Goal: Task Accomplishment & Management: Use online tool/utility

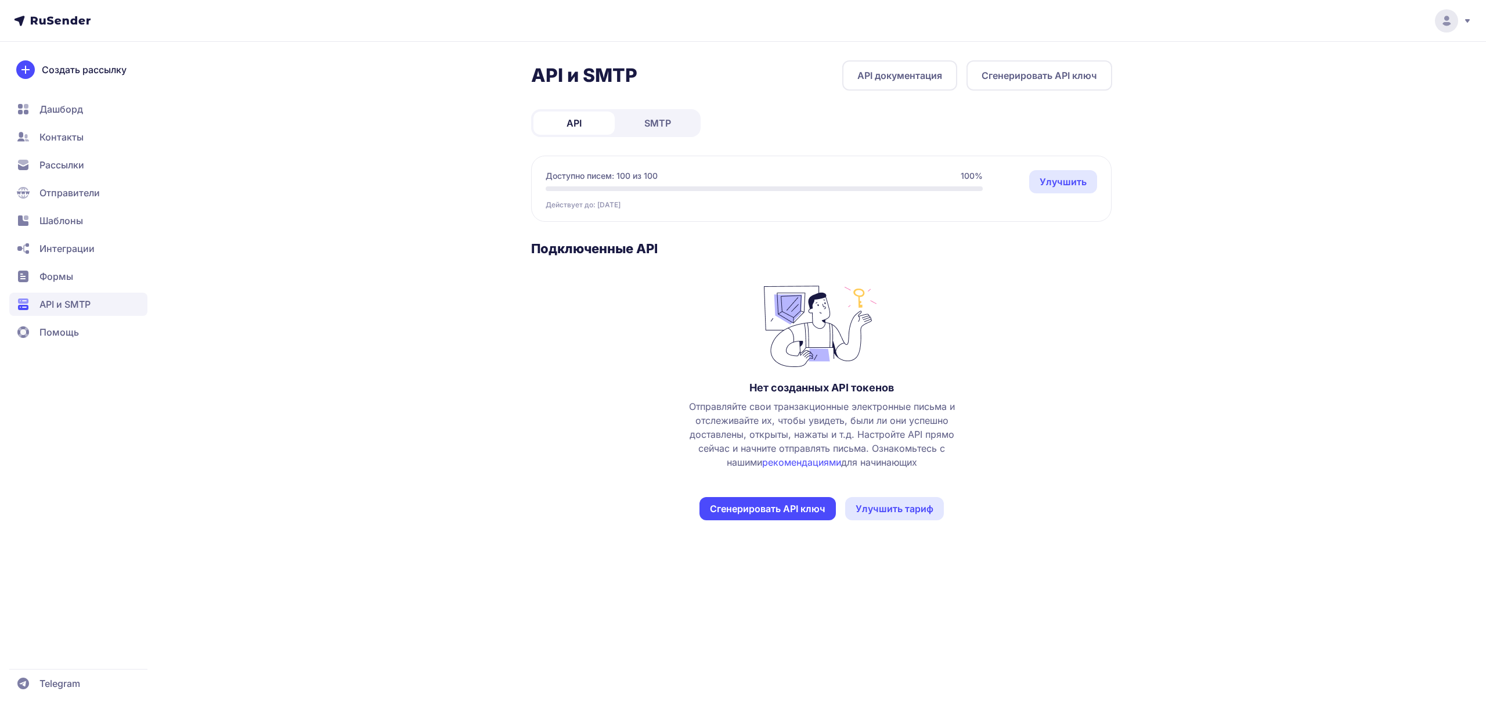
click at [657, 119] on span "SMTP" at bounding box center [657, 123] width 27 height 14
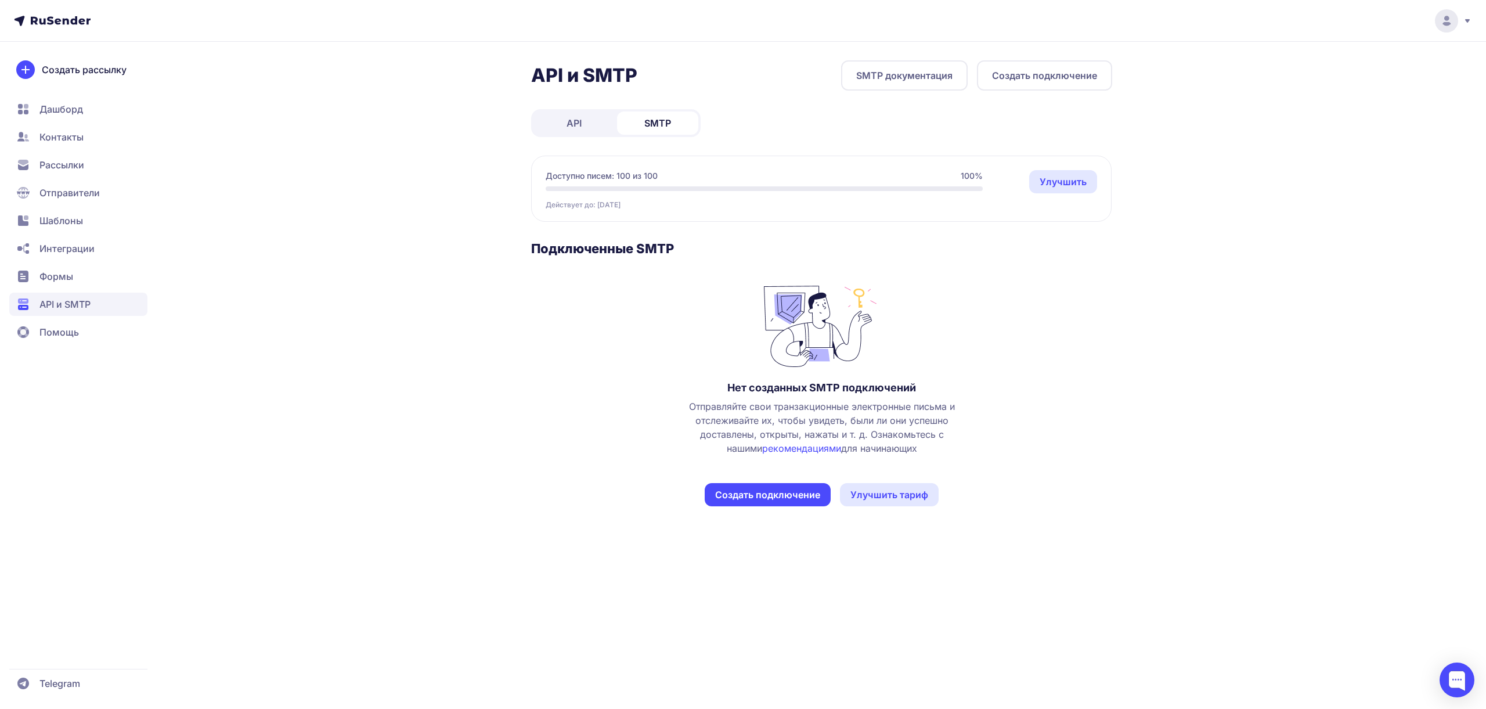
click at [1011, 77] on button "Создать подключение" at bounding box center [1044, 75] width 135 height 30
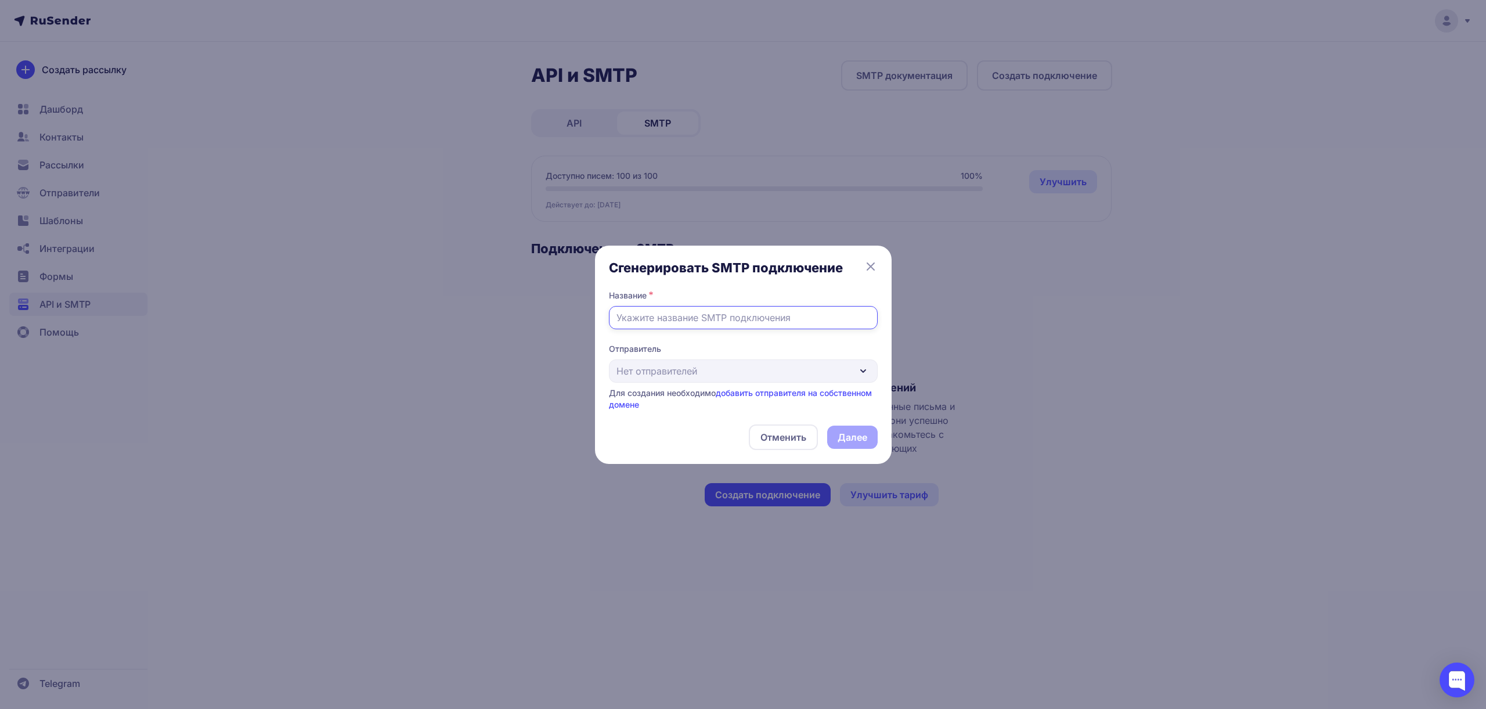
click at [750, 317] on input "text" at bounding box center [743, 317] width 269 height 23
type input "ы"
type input "sendlyai-smtp"
click at [739, 391] on link "добавить отправителя на собственном домене" at bounding box center [740, 398] width 263 height 21
click at [740, 375] on div "Отправитель Нет отправителей Для создания необходимо добавить отправителя на со…" at bounding box center [743, 376] width 269 height 67
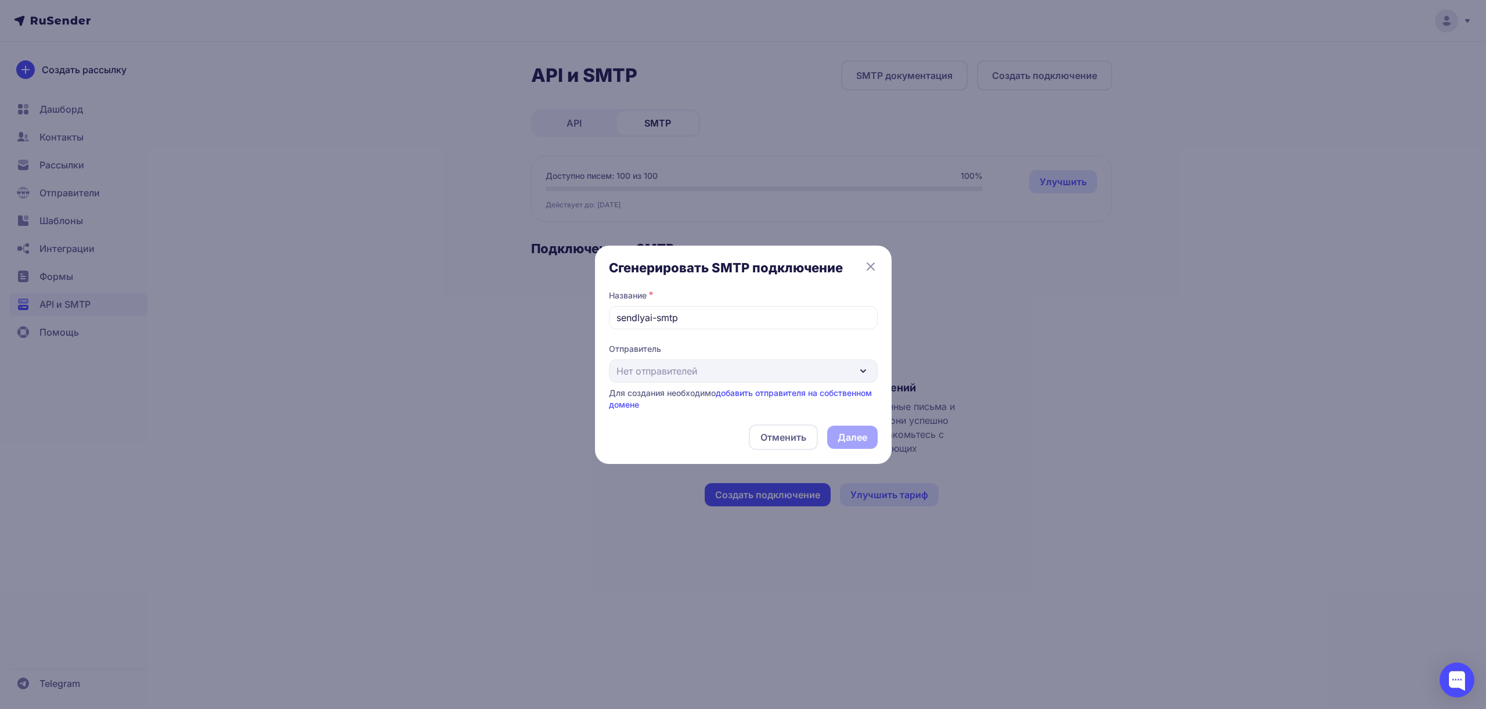
click at [863, 372] on div "Отправитель Нет отправителей Для создания необходимо добавить отправителя на со…" at bounding box center [743, 376] width 269 height 67
click at [867, 372] on div "Отправитель Нет отправителей Для создания необходимо добавить отправителя на со…" at bounding box center [743, 376] width 269 height 67
click at [867, 371] on div "Отправитель Нет отправителей Для создания необходимо добавить отправителя на со…" at bounding box center [743, 376] width 269 height 67
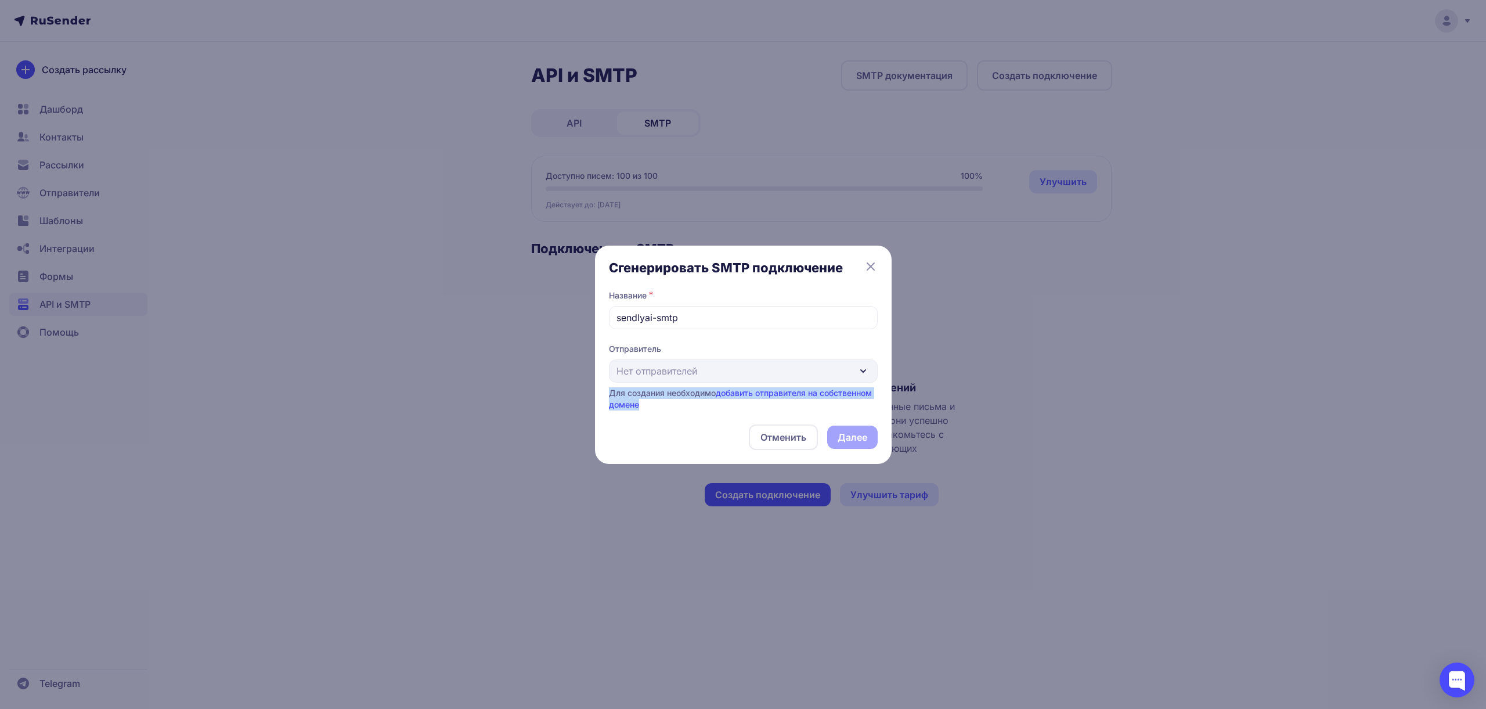
click at [867, 371] on div "Отправитель Нет отправителей Для создания необходимо добавить отправителя на со…" at bounding box center [743, 376] width 269 height 67
click at [691, 370] on div "Отправитель Нет отправителей Для создания необходимо добавить отправителя на со…" at bounding box center [743, 376] width 269 height 67
click at [680, 398] on div "Для создания необходимо добавить отправителя на собственном домене" at bounding box center [743, 398] width 269 height 23
click at [662, 361] on div "Отправитель Нет отправителей Для создания необходимо добавить отправителя на со…" at bounding box center [743, 376] width 269 height 67
click at [626, 364] on div "Отправитель Нет отправителей Для создания необходимо добавить отправителя на со…" at bounding box center [743, 376] width 269 height 67
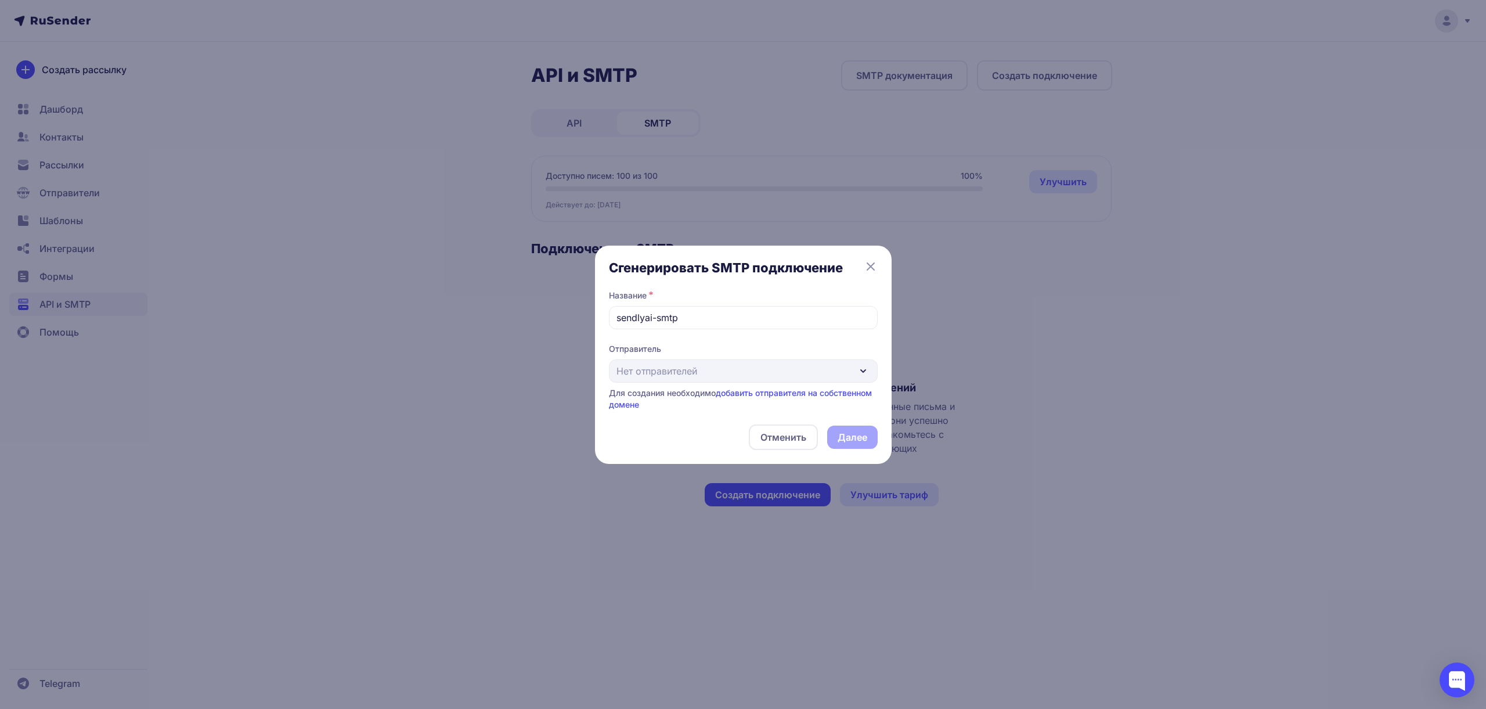
click at [663, 380] on div "Отправитель Нет отправителей Для создания необходимо добавить отправителя на со…" at bounding box center [743, 376] width 269 height 67
click at [666, 369] on div "Отправитель Нет отправителей Для создания необходимо добавить отправителя на со…" at bounding box center [743, 376] width 269 height 67
click at [1463, 673] on div at bounding box center [1456, 679] width 35 height 35
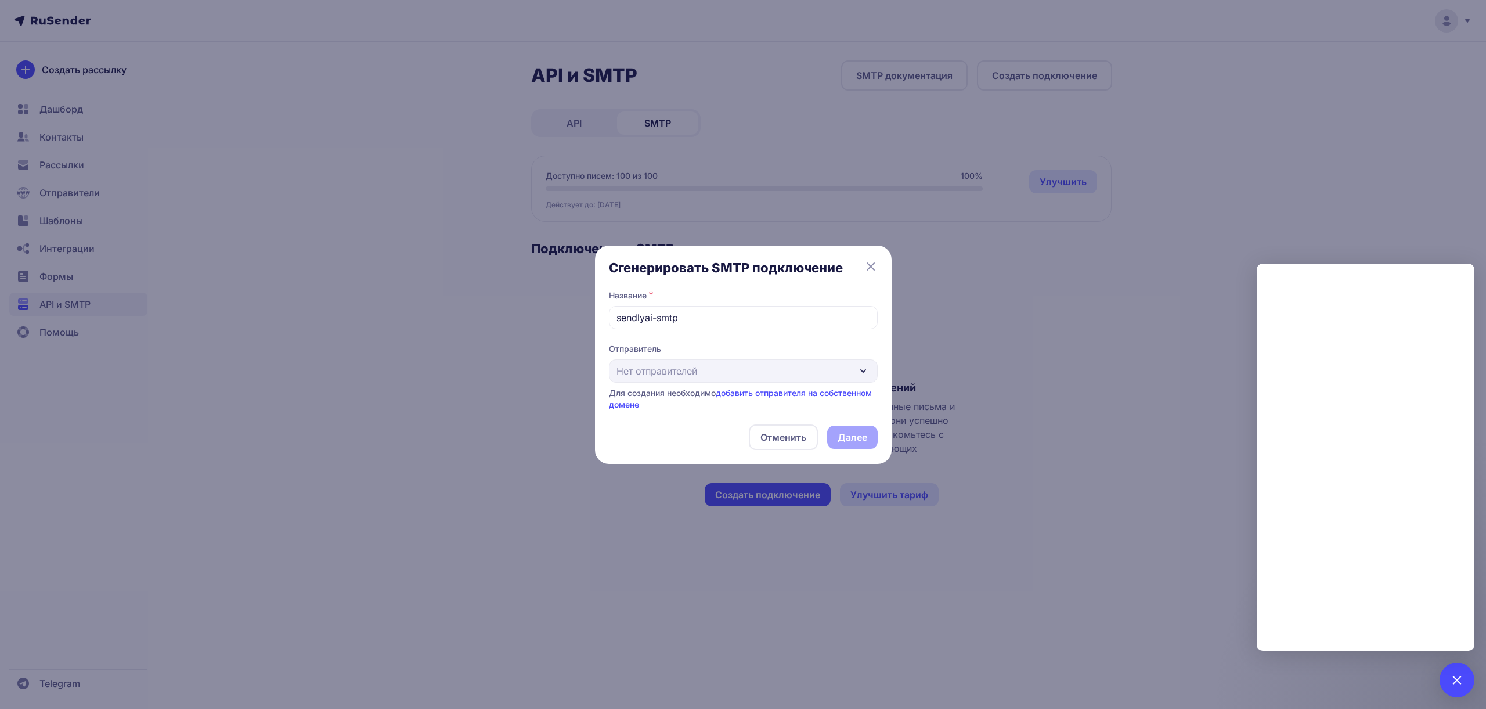
click at [809, 362] on div "Отправитель Нет отправителей Для создания необходимо добавить отправителя на со…" at bounding box center [743, 376] width 269 height 67
click at [781, 442] on button "Отменить" at bounding box center [783, 437] width 69 height 26
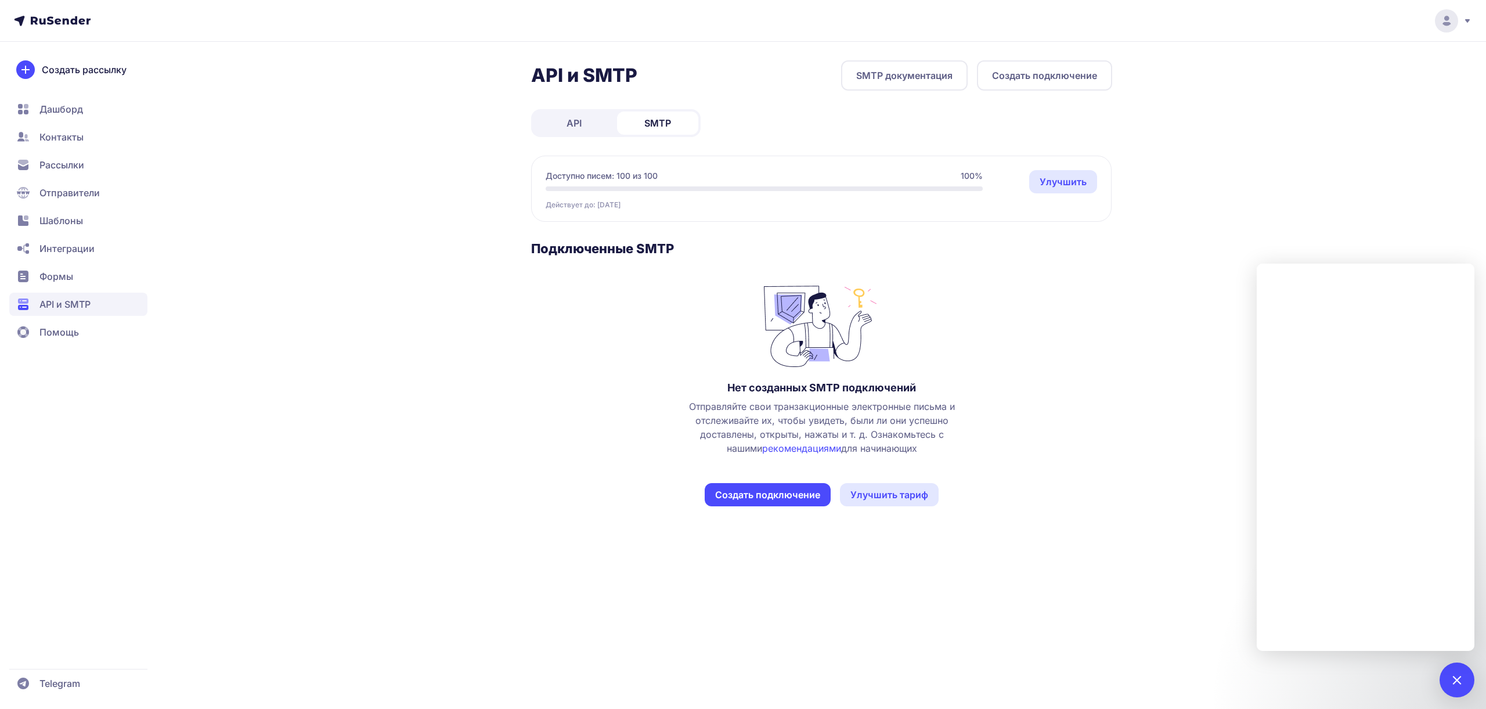
click at [37, 203] on span "Отправители" at bounding box center [78, 192] width 138 height 23
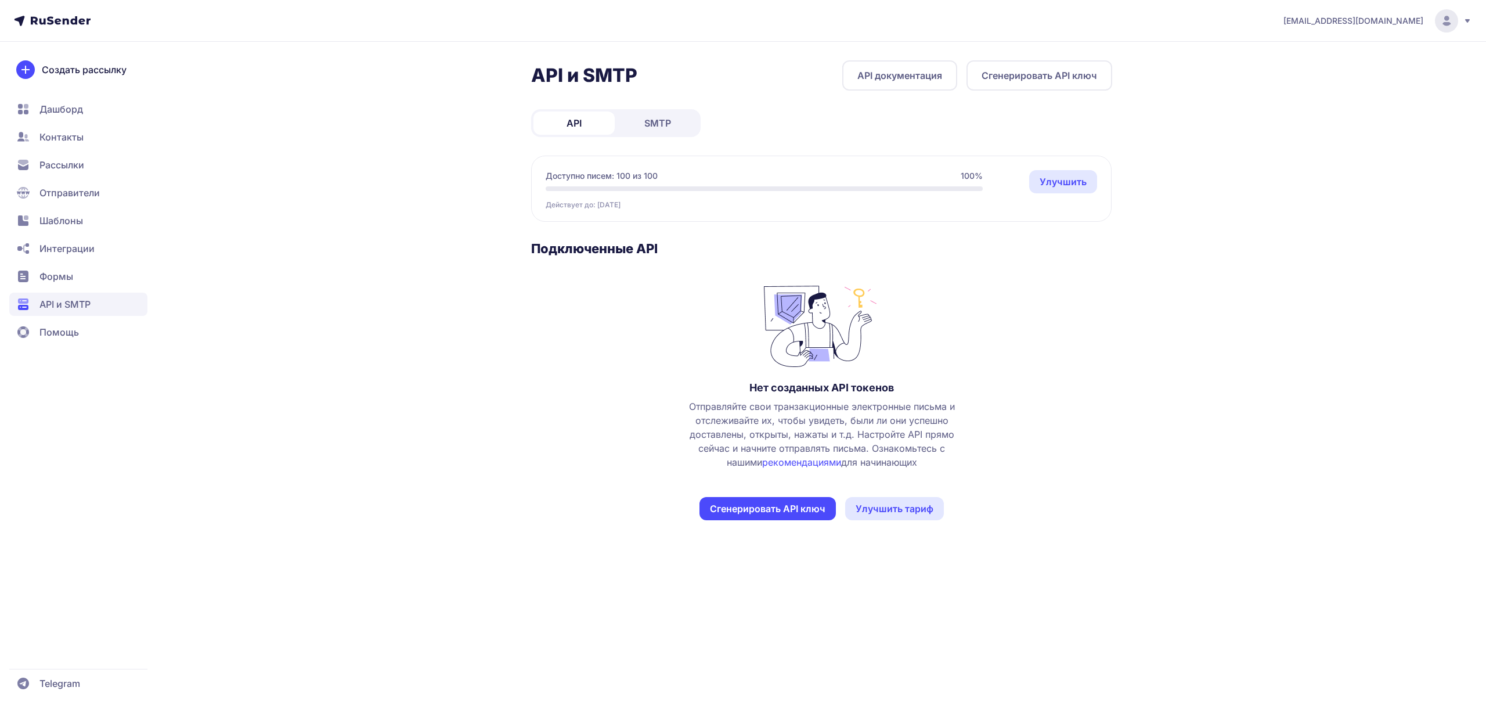
click at [1011, 84] on button "Сгенерировать API ключ" at bounding box center [1039, 75] width 146 height 30
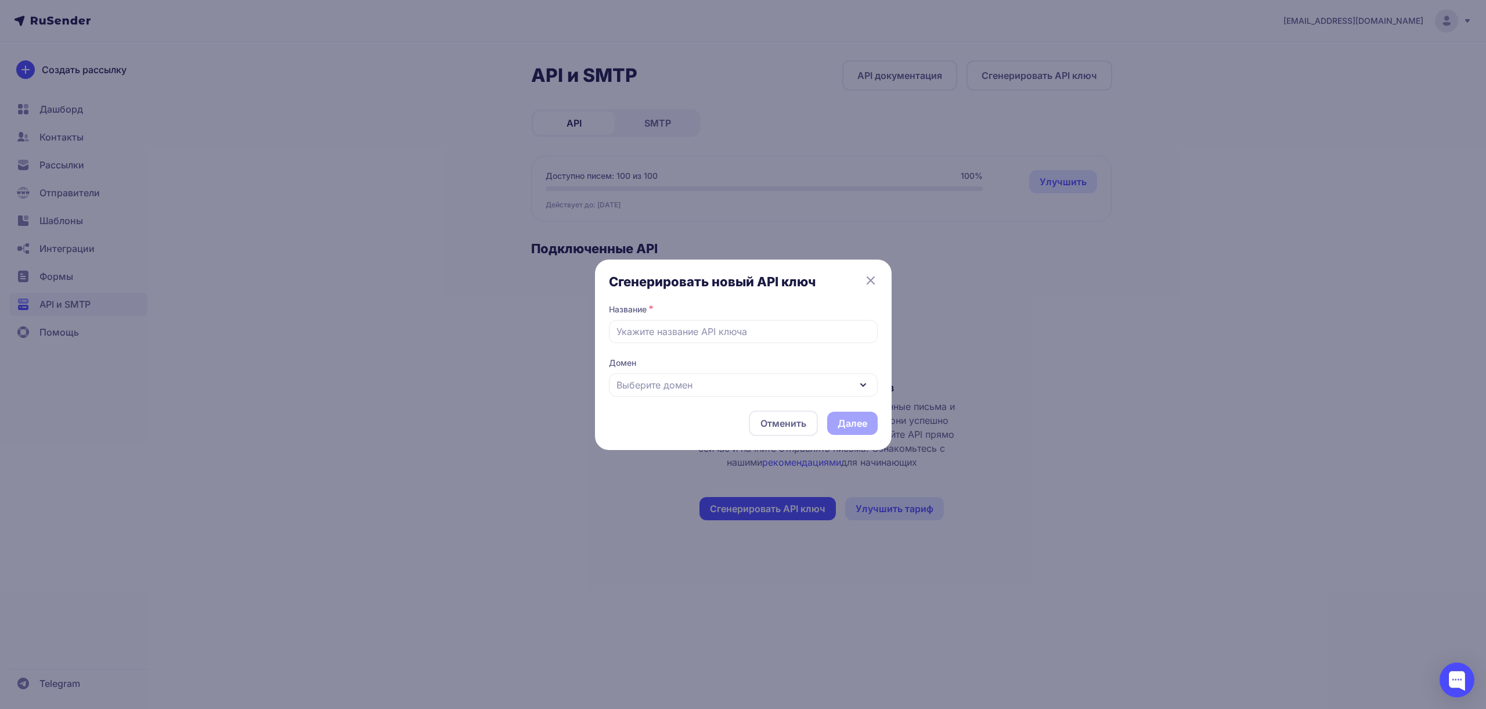
click at [786, 380] on div "Выберите домен" at bounding box center [743, 384] width 269 height 23
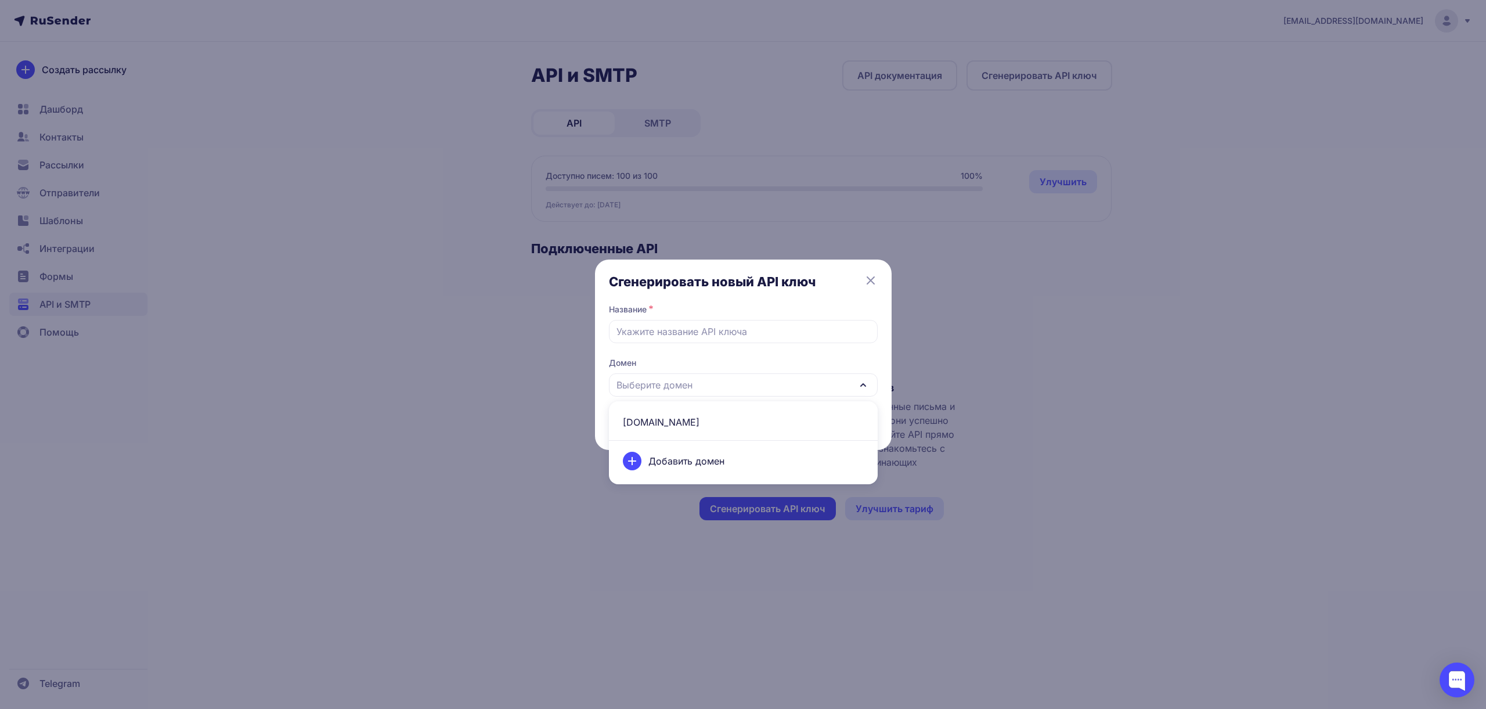
click at [997, 369] on div "Сгенерировать новый API ключ Название * Домен Выберите домен sendlyai.ru Добави…" at bounding box center [743, 354] width 1486 height 709
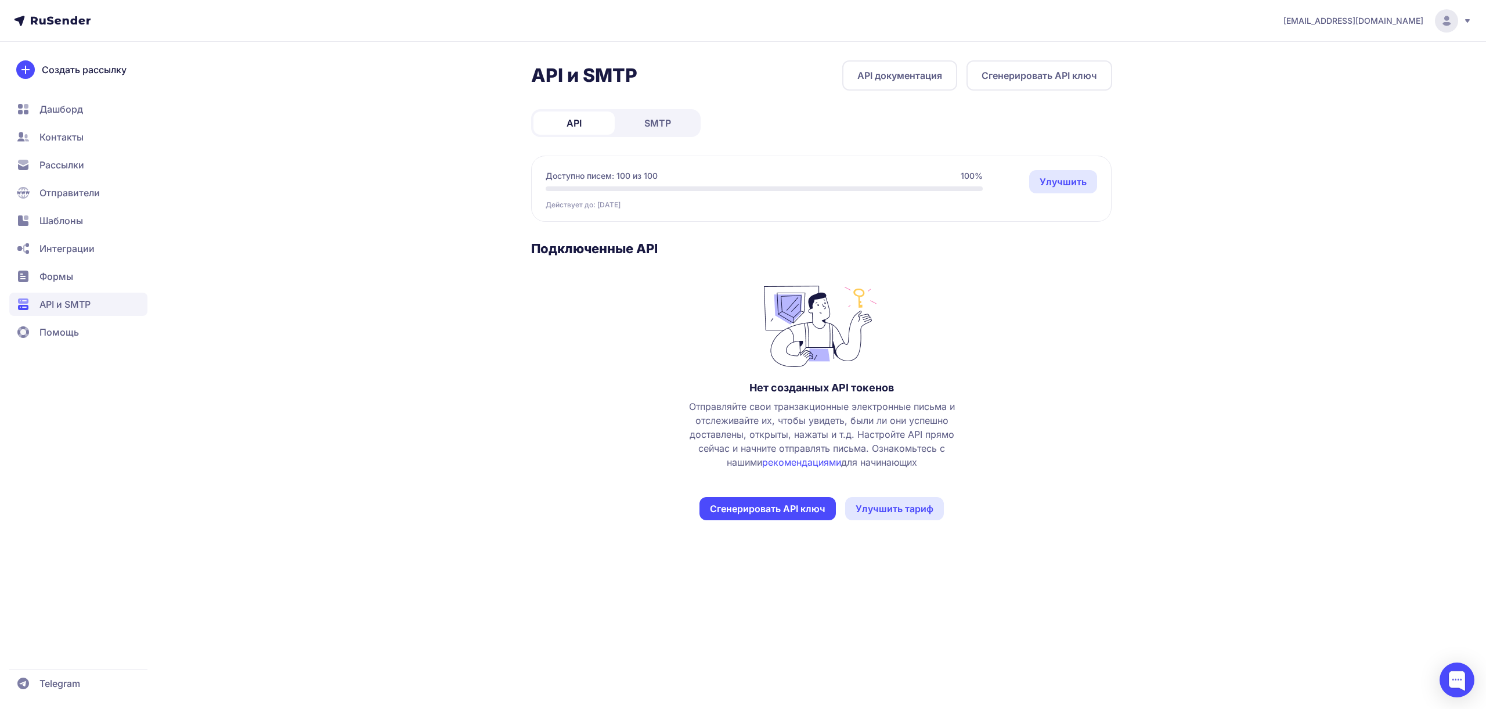
click at [657, 118] on span "SMTP" at bounding box center [657, 123] width 27 height 14
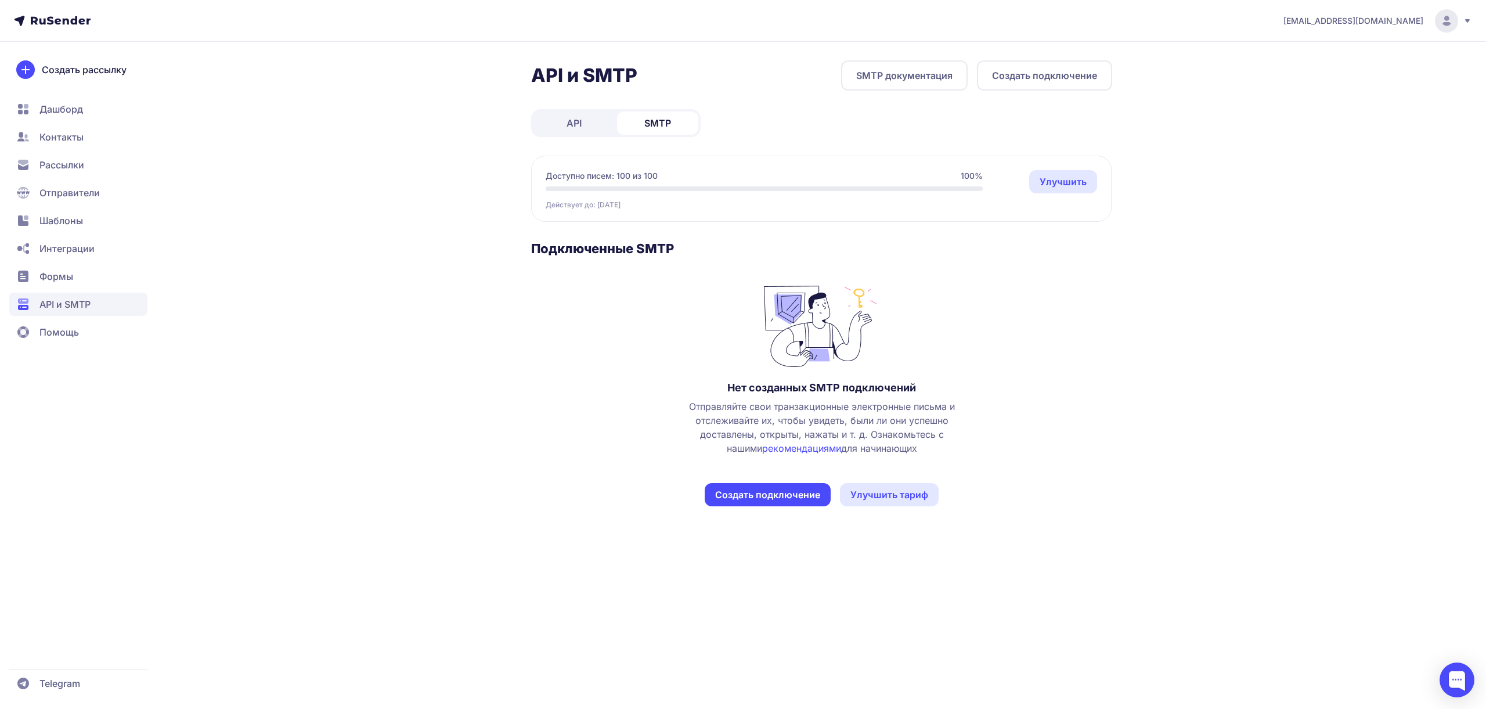
click at [1043, 75] on button "Создать подключение" at bounding box center [1044, 75] width 135 height 30
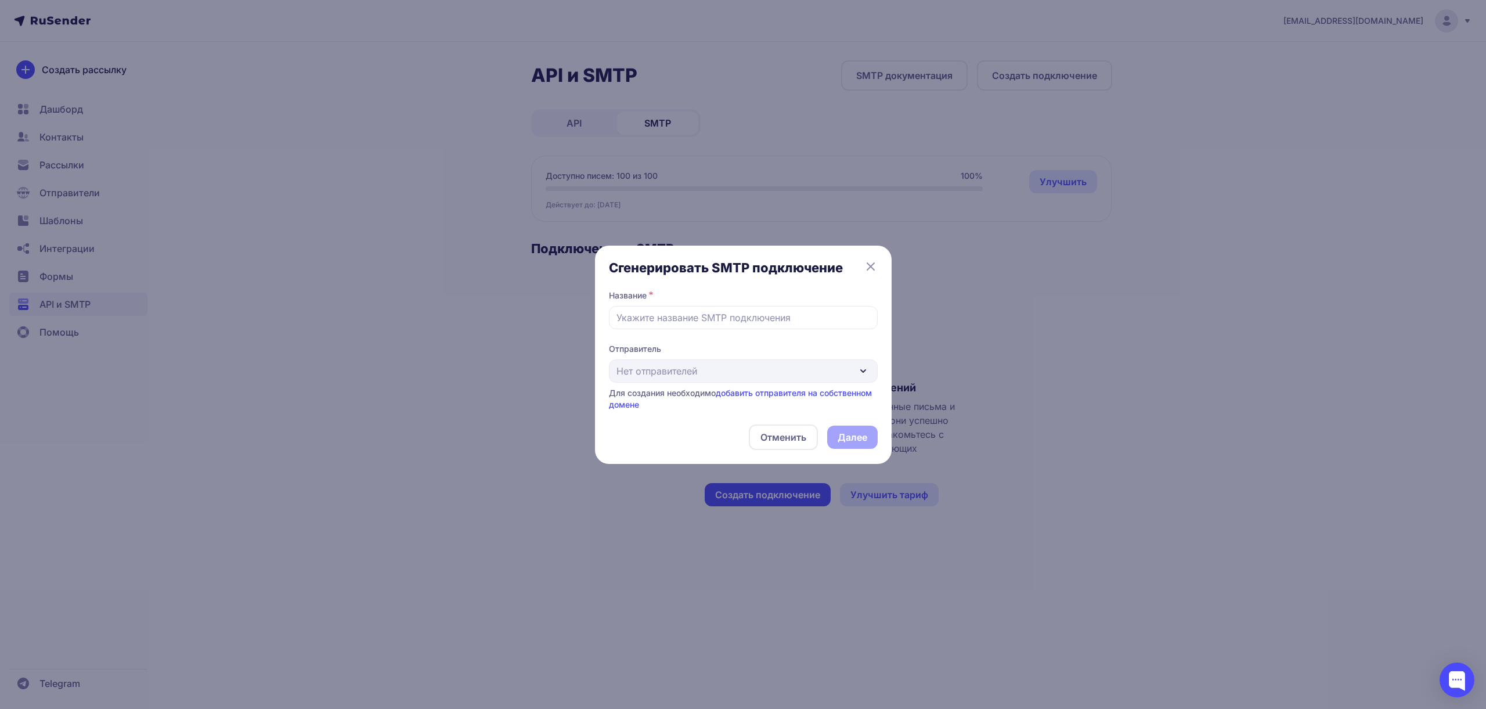
click at [831, 373] on div "Отправитель Нет отправителей Для создания необходимо добавить отправителя на со…" at bounding box center [743, 376] width 269 height 67
drag, startPoint x: 1034, startPoint y: 487, endPoint x: 969, endPoint y: 464, distance: 69.0
click at [1021, 481] on div "Сгенерировать SMTP подключение Название * Отправитель Нет отправителей Для созд…" at bounding box center [743, 354] width 1486 height 709
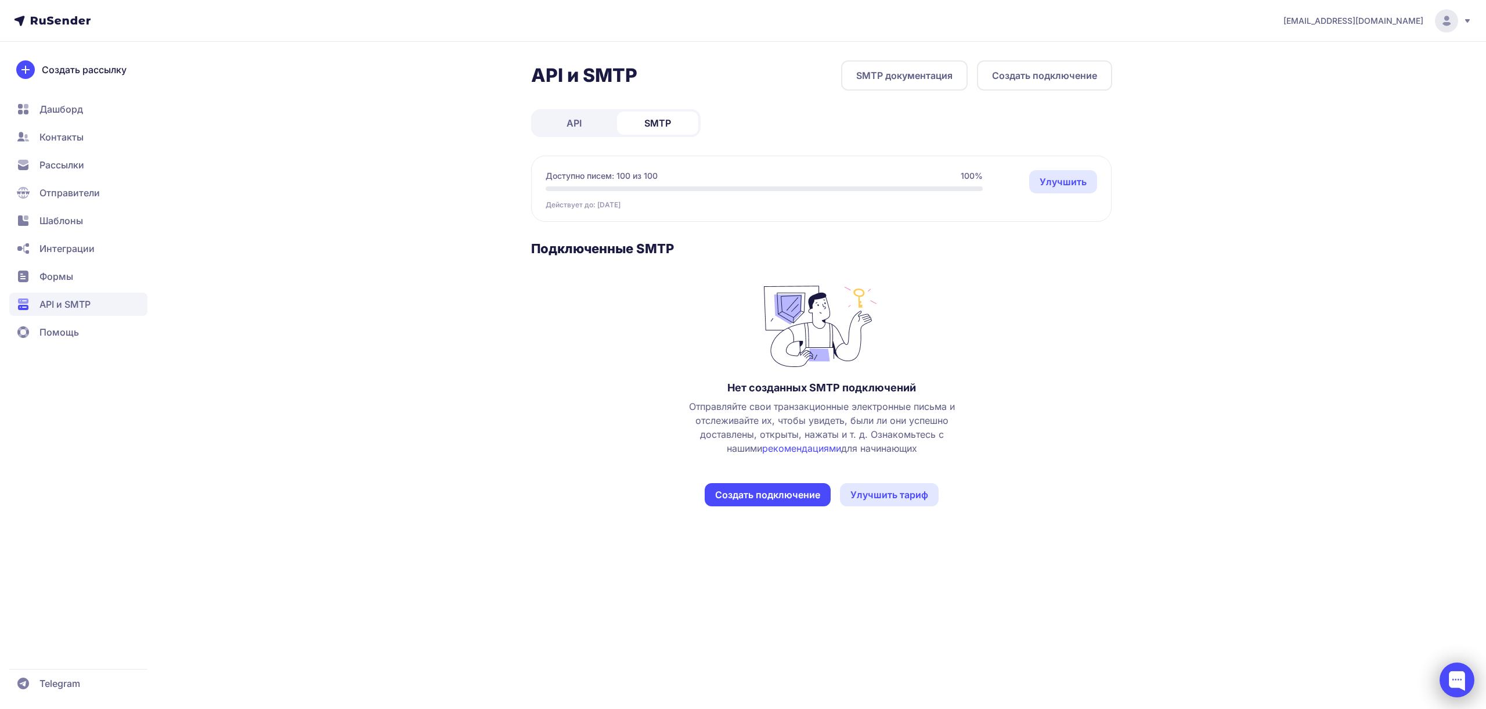
click at [1459, 672] on div at bounding box center [1456, 679] width 35 height 35
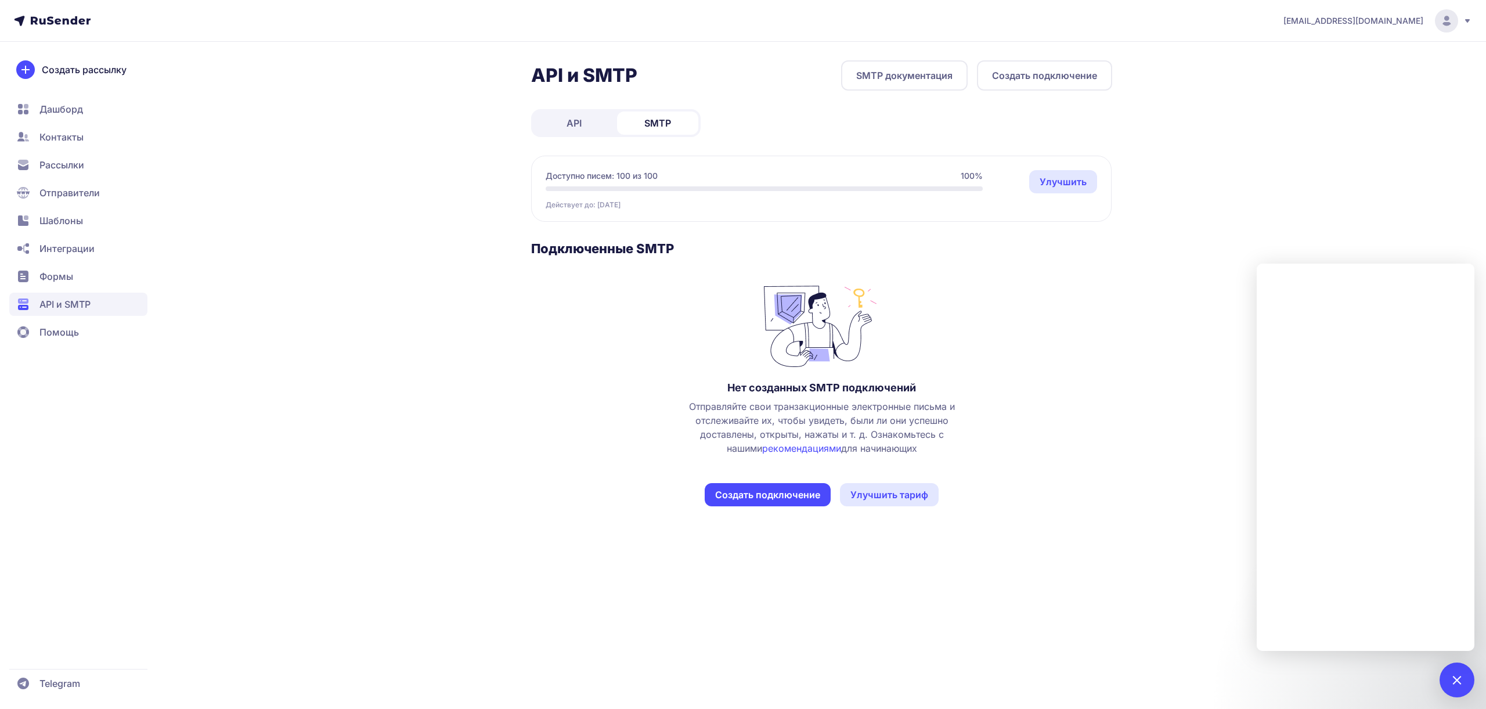
click at [1065, 86] on button "Создать подключение" at bounding box center [1044, 75] width 135 height 30
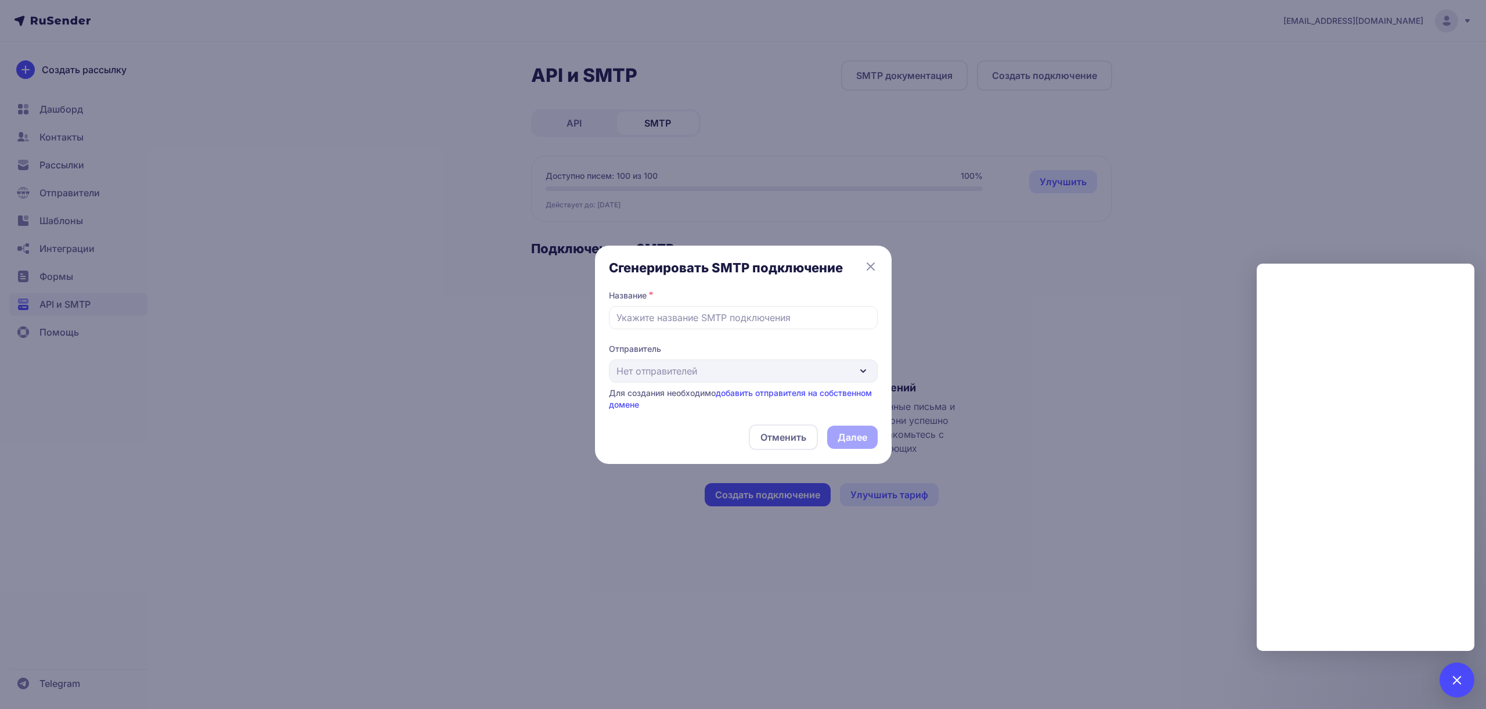
click at [747, 368] on div "Отправитель Нет отправителей Для создания необходимо добавить отправителя на со…" at bounding box center [743, 376] width 269 height 67
click at [754, 309] on input "text" at bounding box center [743, 317] width 269 height 23
type input "фывфыв"
click at [726, 357] on div "Отправитель Нет отправителей Для создания необходимо добавить отправителя на со…" at bounding box center [743, 376] width 269 height 67
click at [723, 367] on div "Отправитель Нет отправителей Для создания необходимо добавить отправителя на со…" at bounding box center [743, 376] width 269 height 67
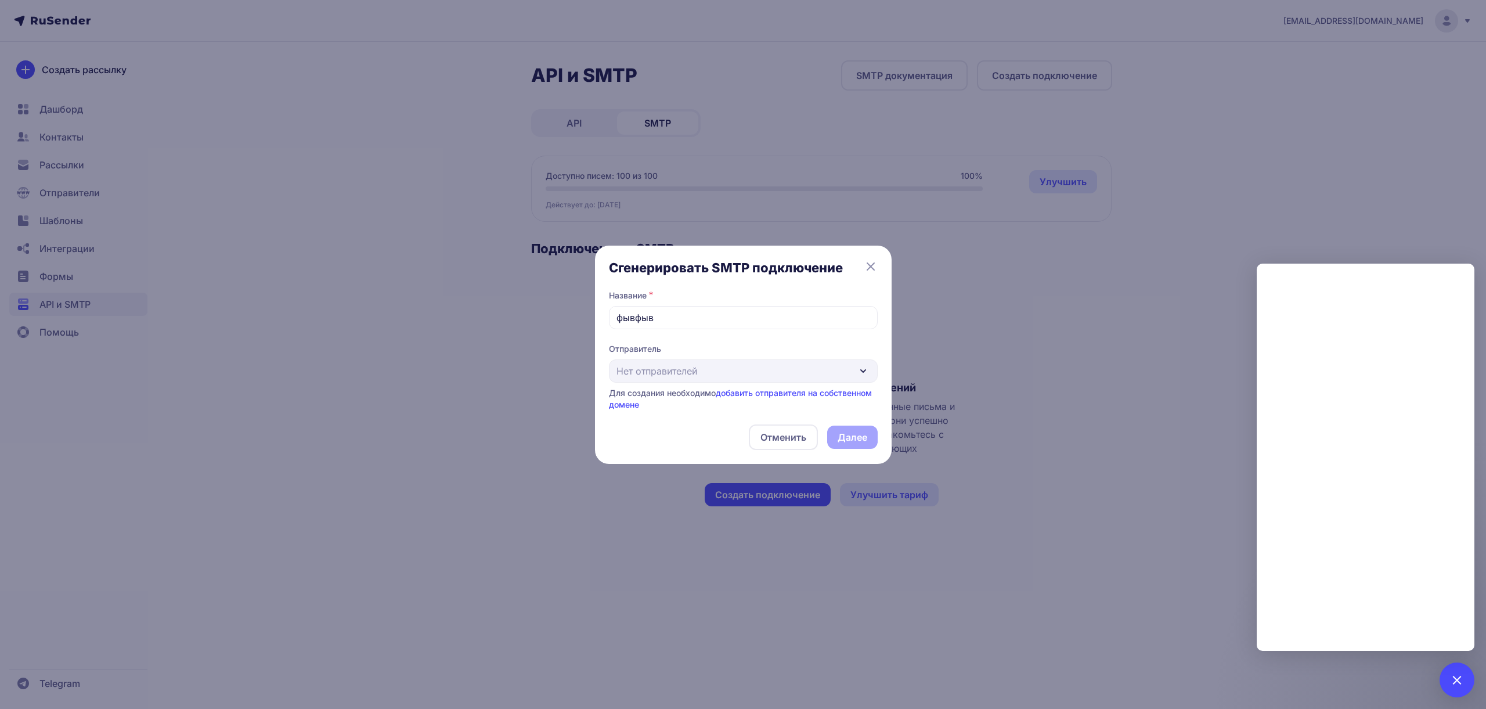
click at [723, 367] on div "Отправитель Нет отправителей Для создания необходимо добавить отправителя на со…" at bounding box center [743, 376] width 269 height 67
click at [737, 394] on link "добавить отправителя на собственном домене" at bounding box center [740, 398] width 263 height 21
click at [807, 438] on button "Отменить" at bounding box center [783, 437] width 69 height 26
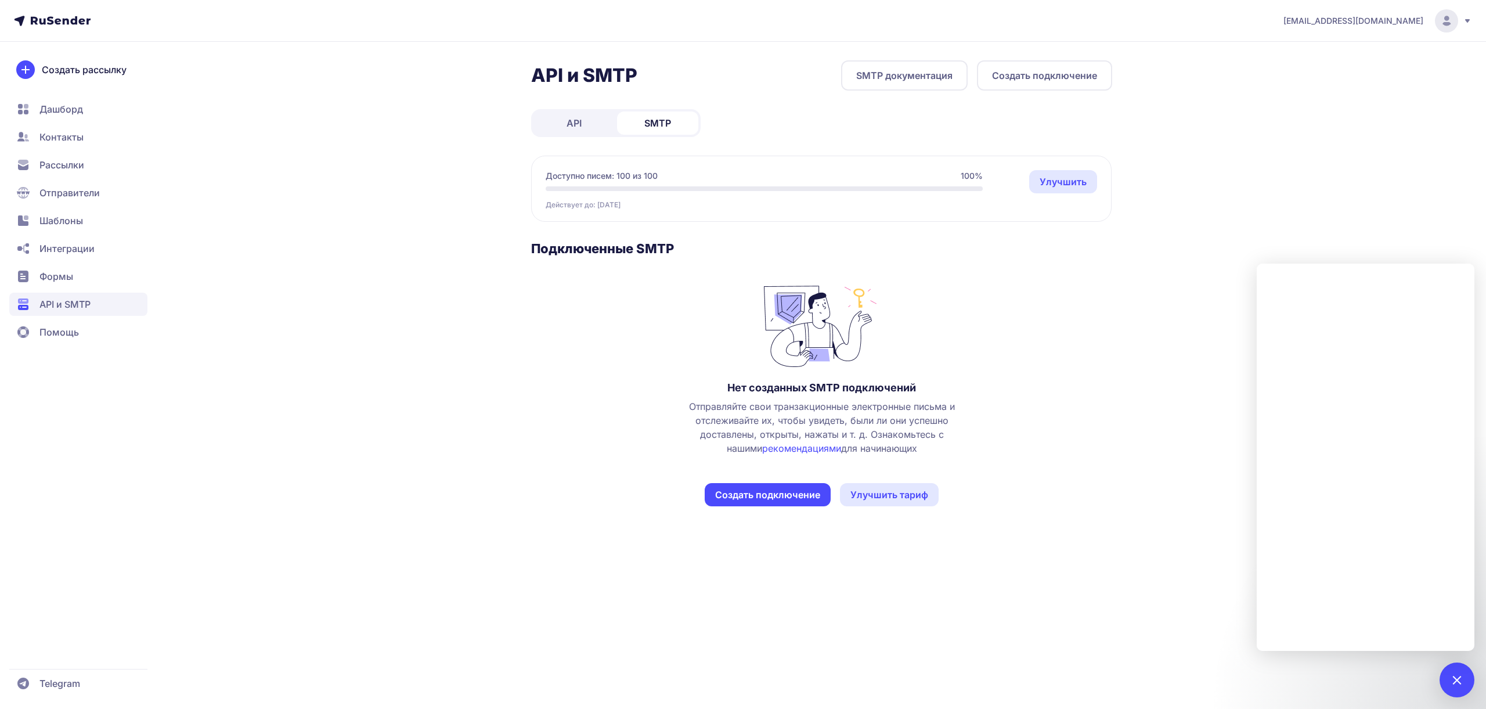
click at [608, 122] on link "API" at bounding box center [573, 122] width 81 height 23
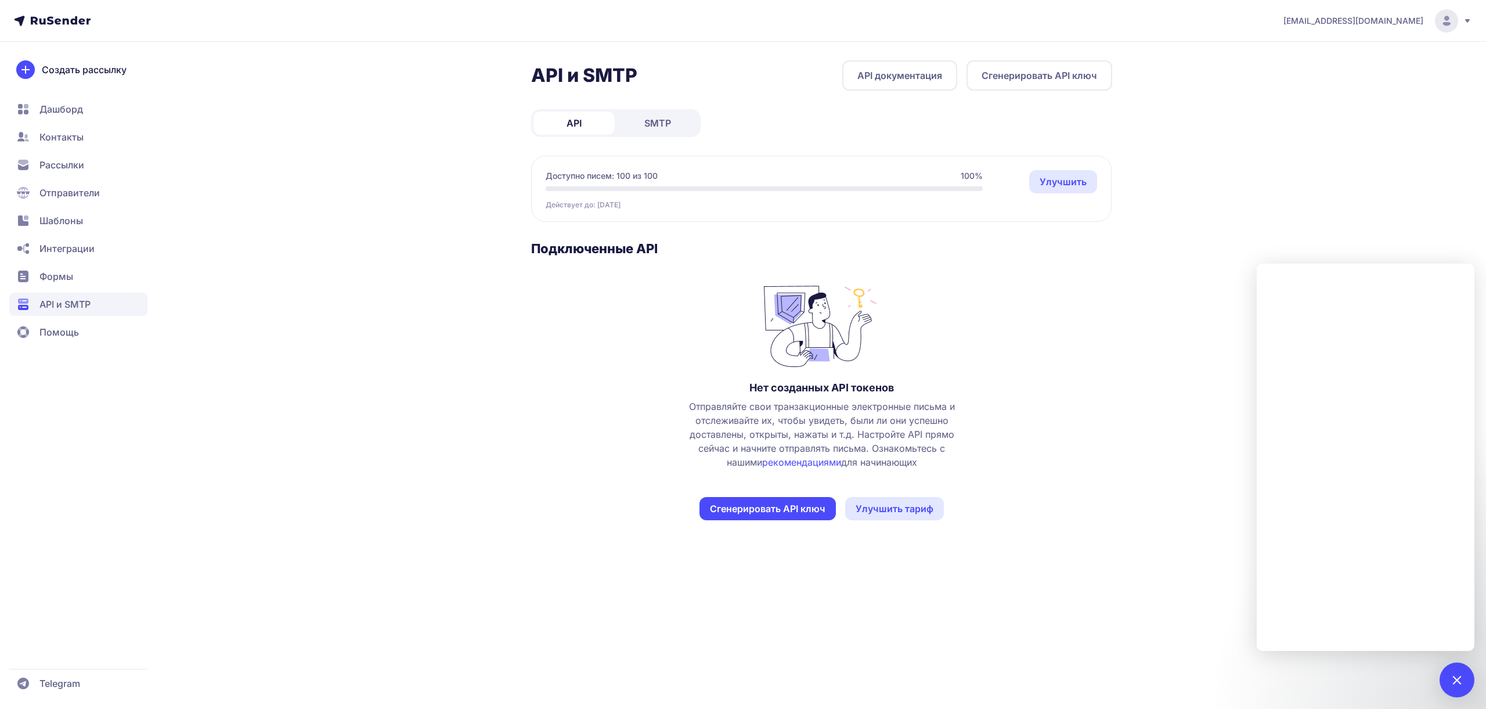
click at [1025, 80] on button "Сгенерировать API ключ" at bounding box center [1039, 75] width 146 height 30
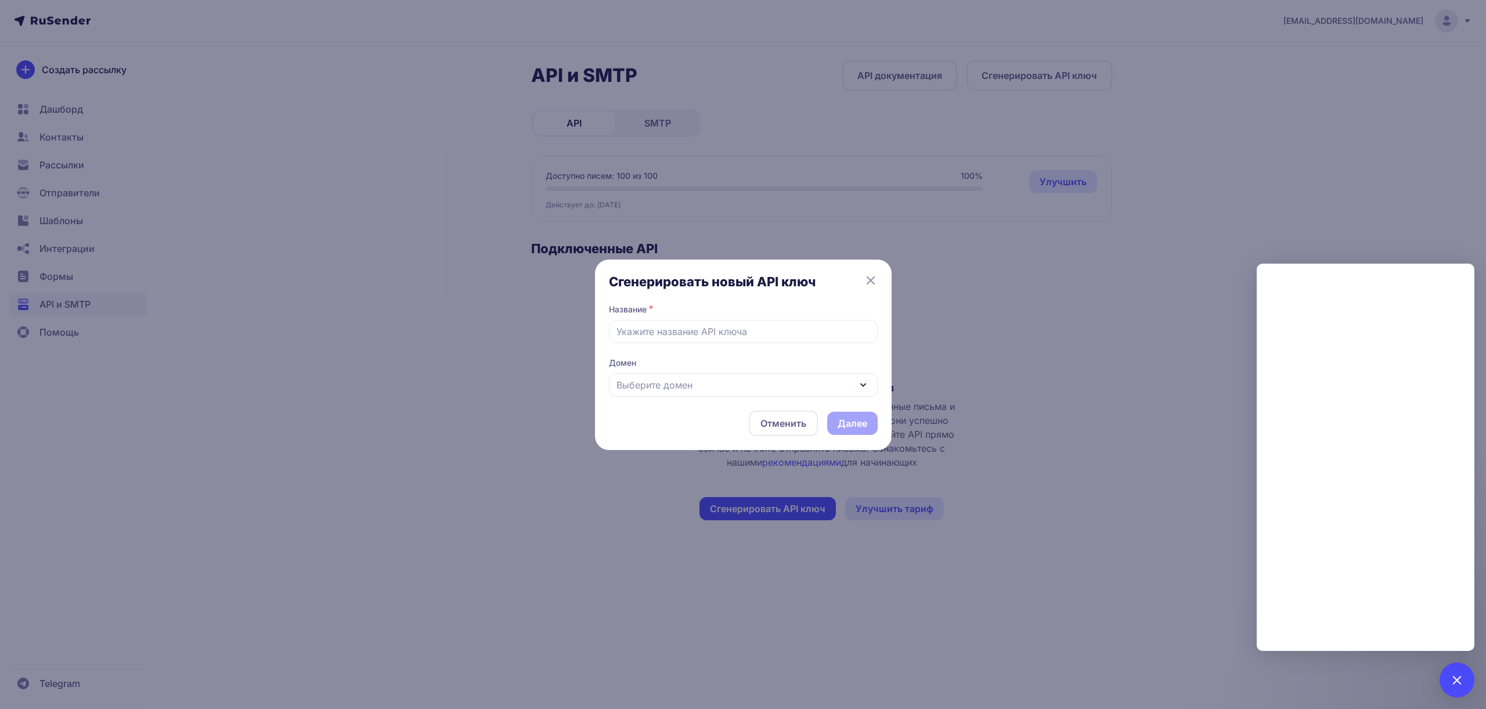
click at [884, 116] on div "Сгенерировать новый API ключ Название * Домен Выберите домен Отменить Далее" at bounding box center [743, 354] width 1486 height 709
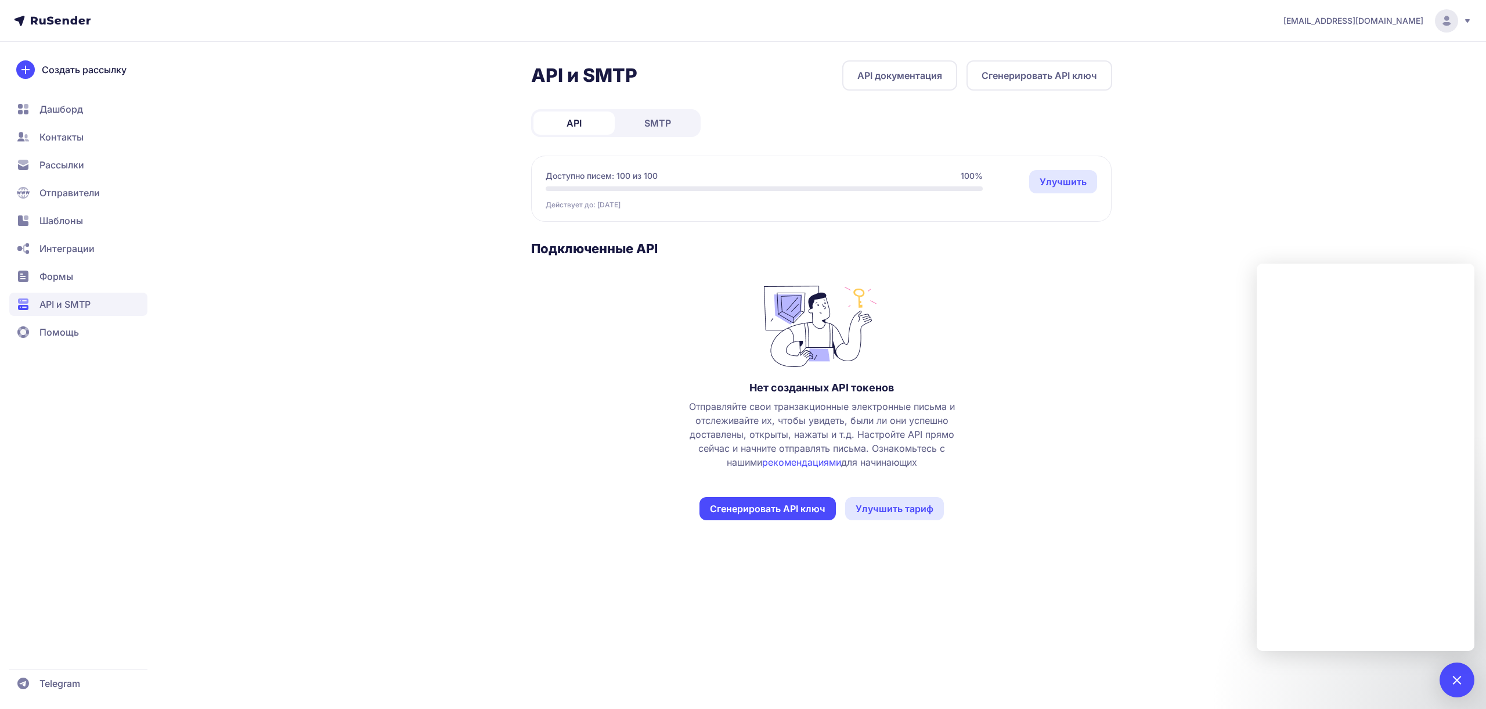
click at [899, 85] on link "API документация" at bounding box center [899, 75] width 115 height 30
click at [1412, 232] on div "nktpgrlv@gmail.com API и SMTP API документация Сгенерировать API ключ API SMTP …" at bounding box center [743, 354] width 1486 height 709
click at [1465, 674] on div at bounding box center [1456, 679] width 35 height 35
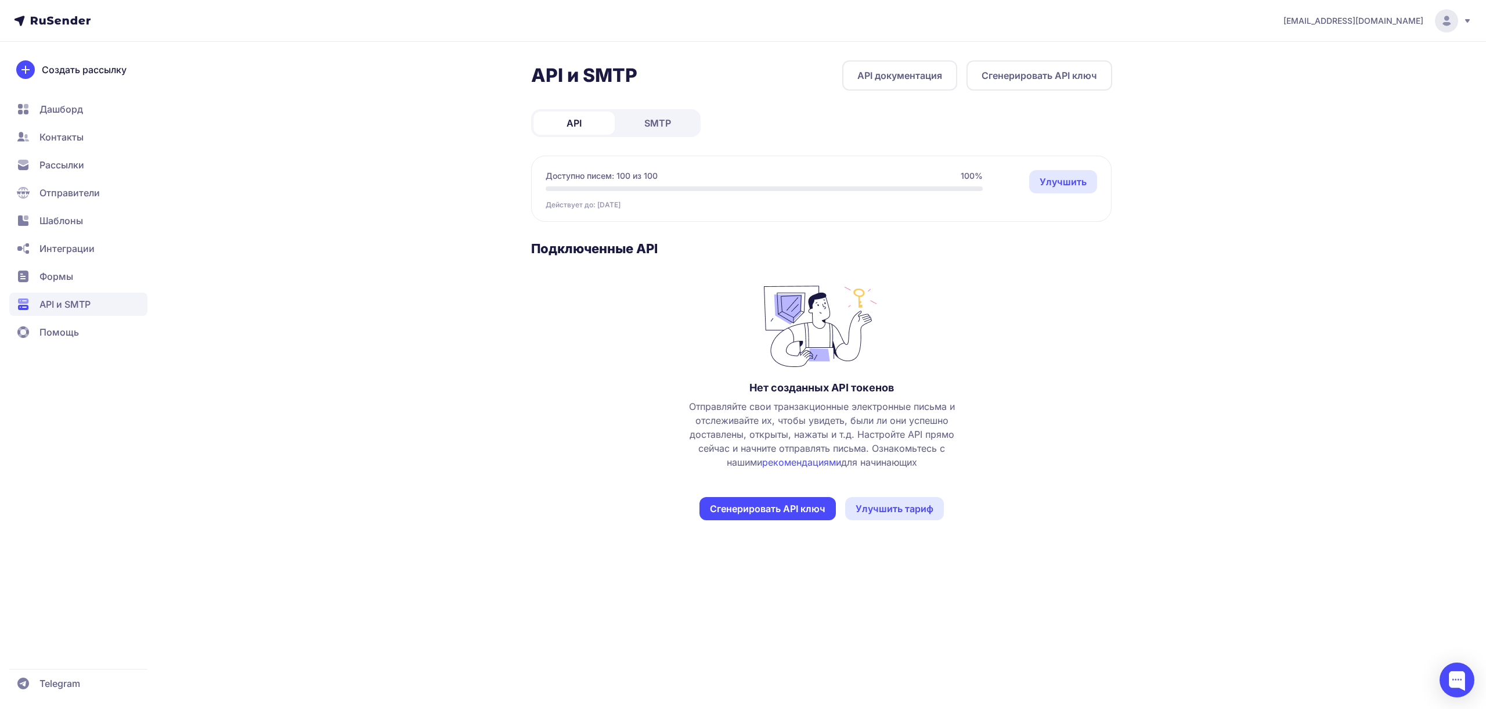
click at [667, 118] on span "SMTP" at bounding box center [657, 123] width 27 height 14
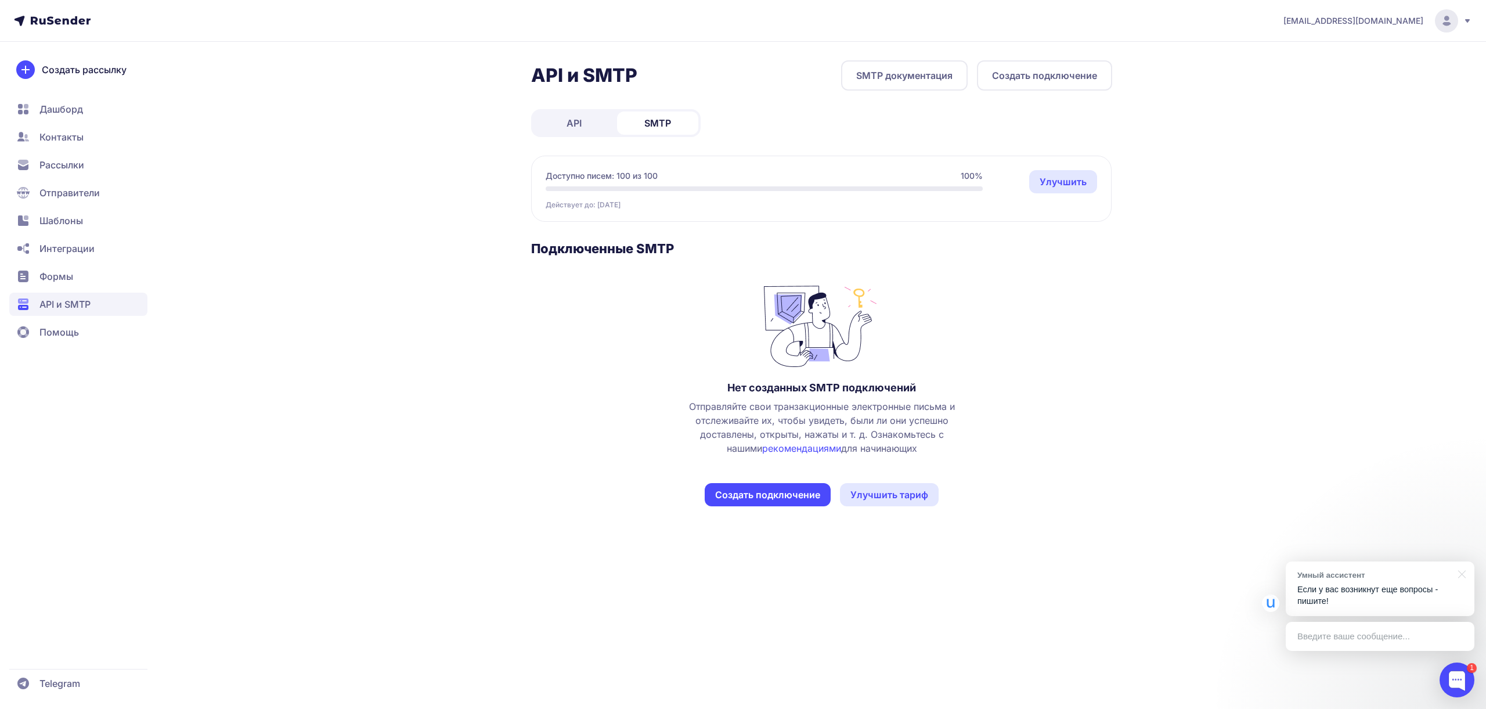
click at [1333, 585] on p "Если у вас возникнут еще вопросы - пишите!" at bounding box center [1379, 595] width 165 height 24
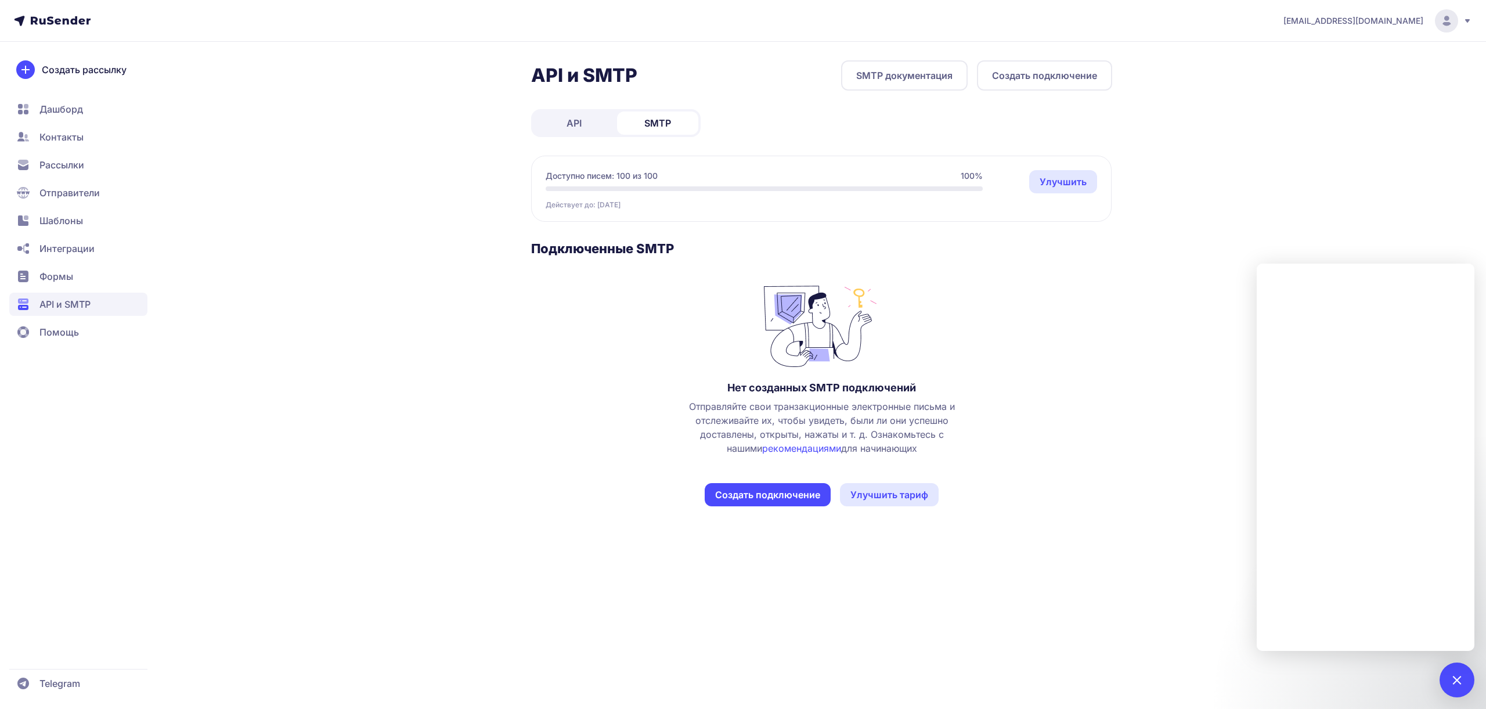
click at [1396, 215] on div "nktpgrlv@gmail.com API и SMTP SMTP документация Создать подключение API SMTP До…" at bounding box center [743, 354] width 1486 height 709
click at [1456, 689] on div "1" at bounding box center [1456, 679] width 35 height 35
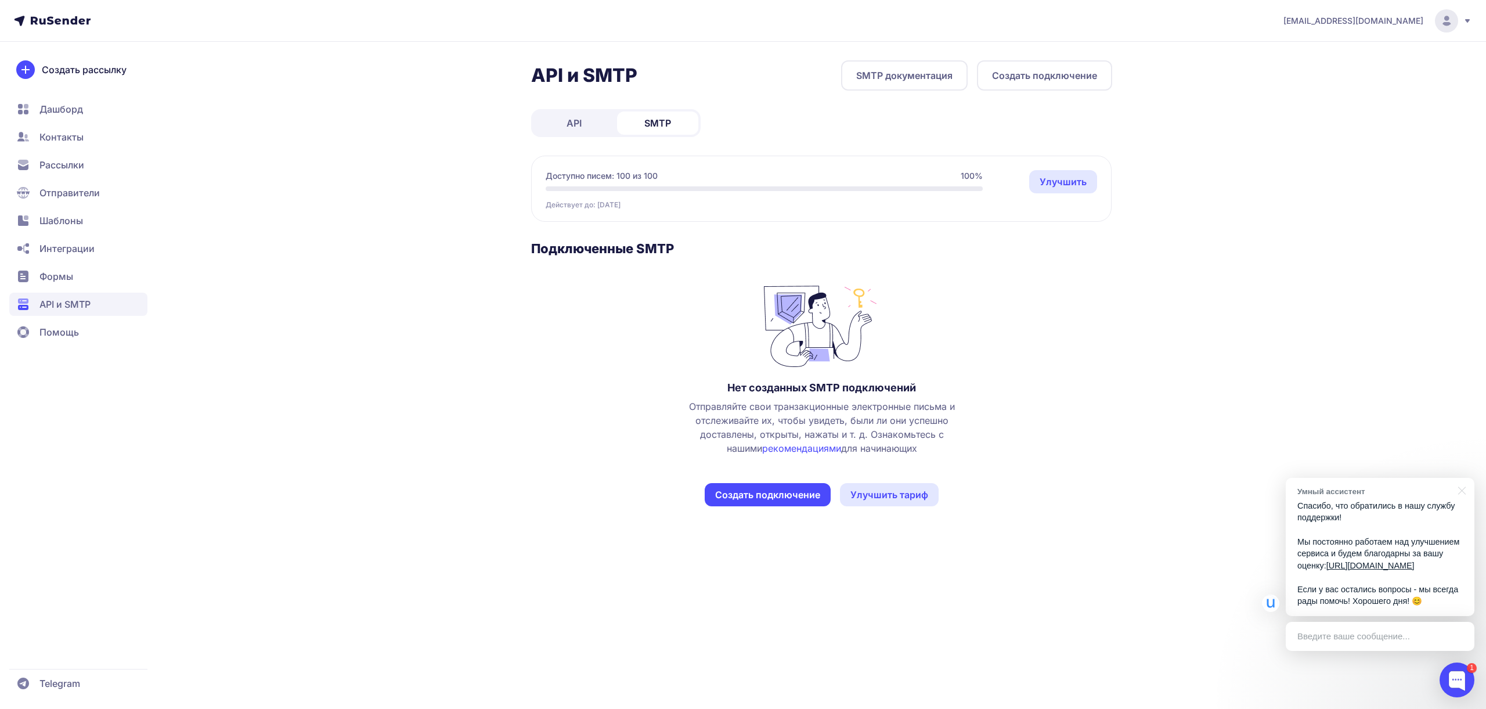
click at [1368, 523] on p "Спасибо, что обратились в нашу службу поддержки! Мы постоянно работаем над улуч…" at bounding box center [1379, 553] width 165 height 107
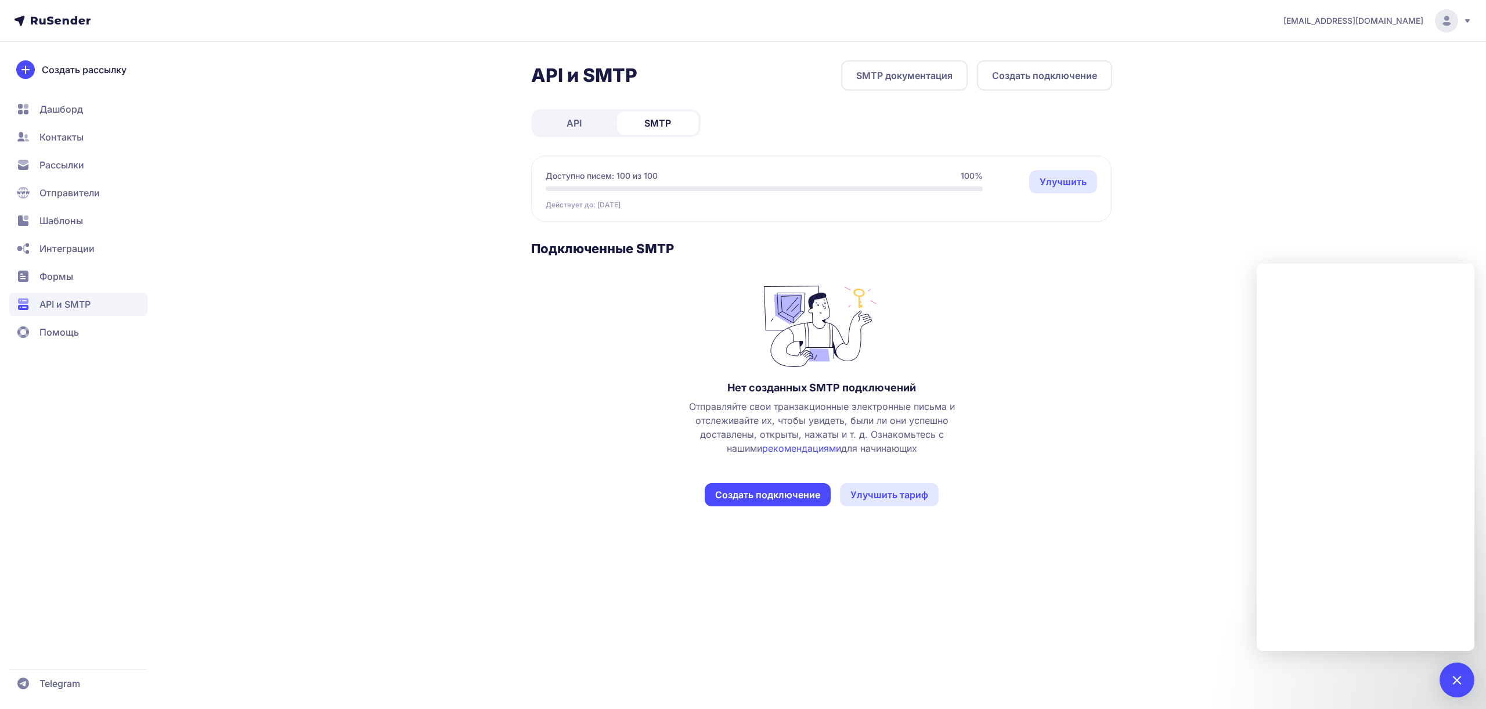
click at [1270, 262] on div "nktpgrlv@gmail.com API и SMTP SMTP документация Создать подключение API SMTP До…" at bounding box center [743, 354] width 1486 height 709
click at [1281, 244] on div "nktpgrlv@gmail.com API и SMTP SMTP документация Создать подключение API SMTP До…" at bounding box center [743, 354] width 1486 height 709
click at [1448, 682] on div "1" at bounding box center [1456, 679] width 35 height 35
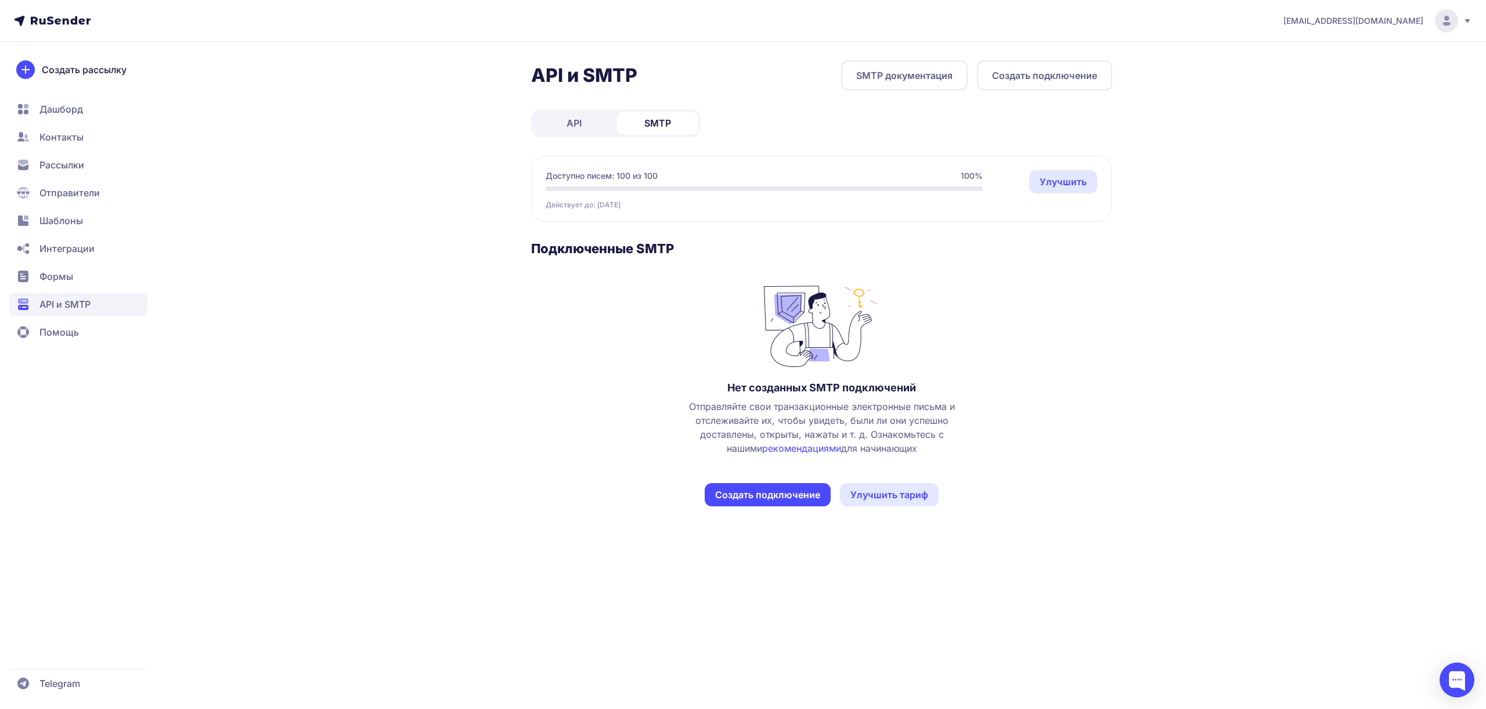
click at [110, 193] on span "Отправители" at bounding box center [78, 192] width 138 height 23
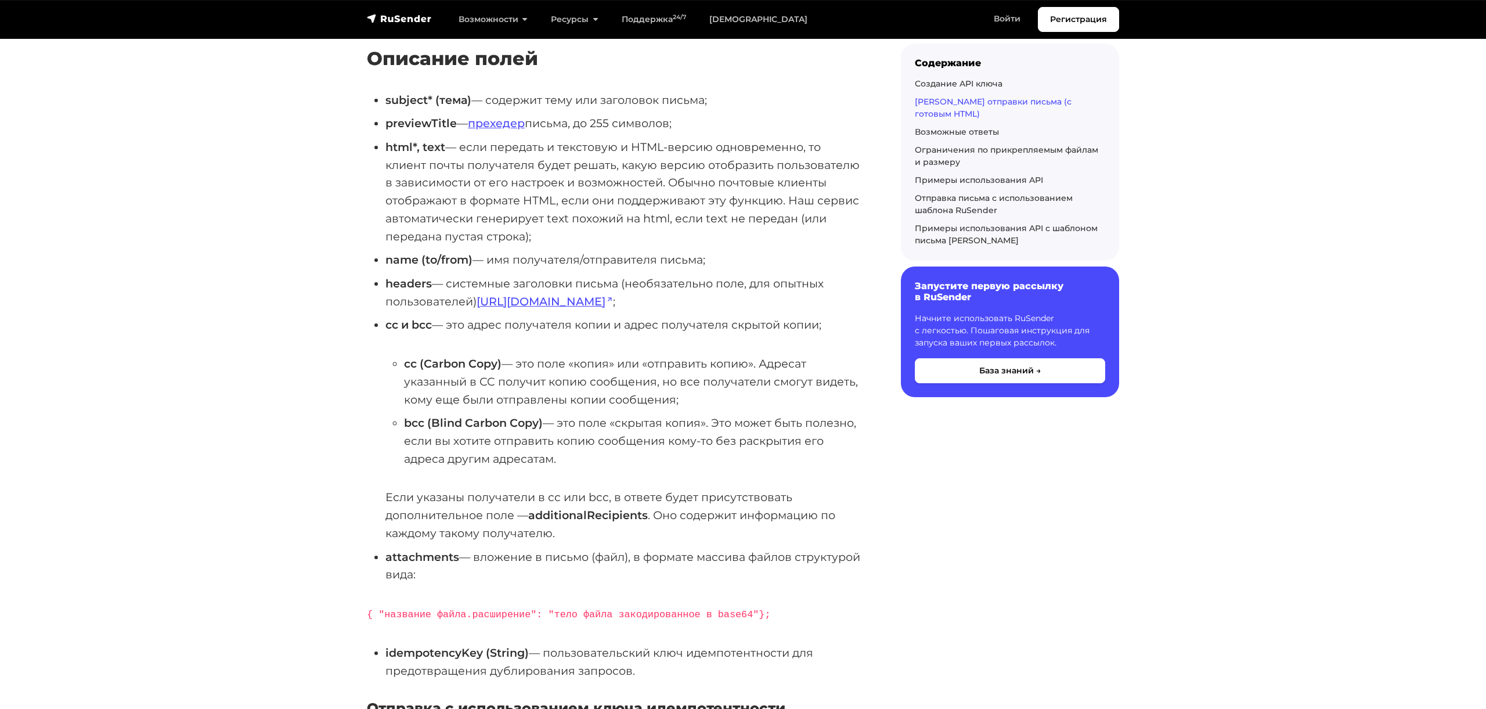
scroll to position [962, 0]
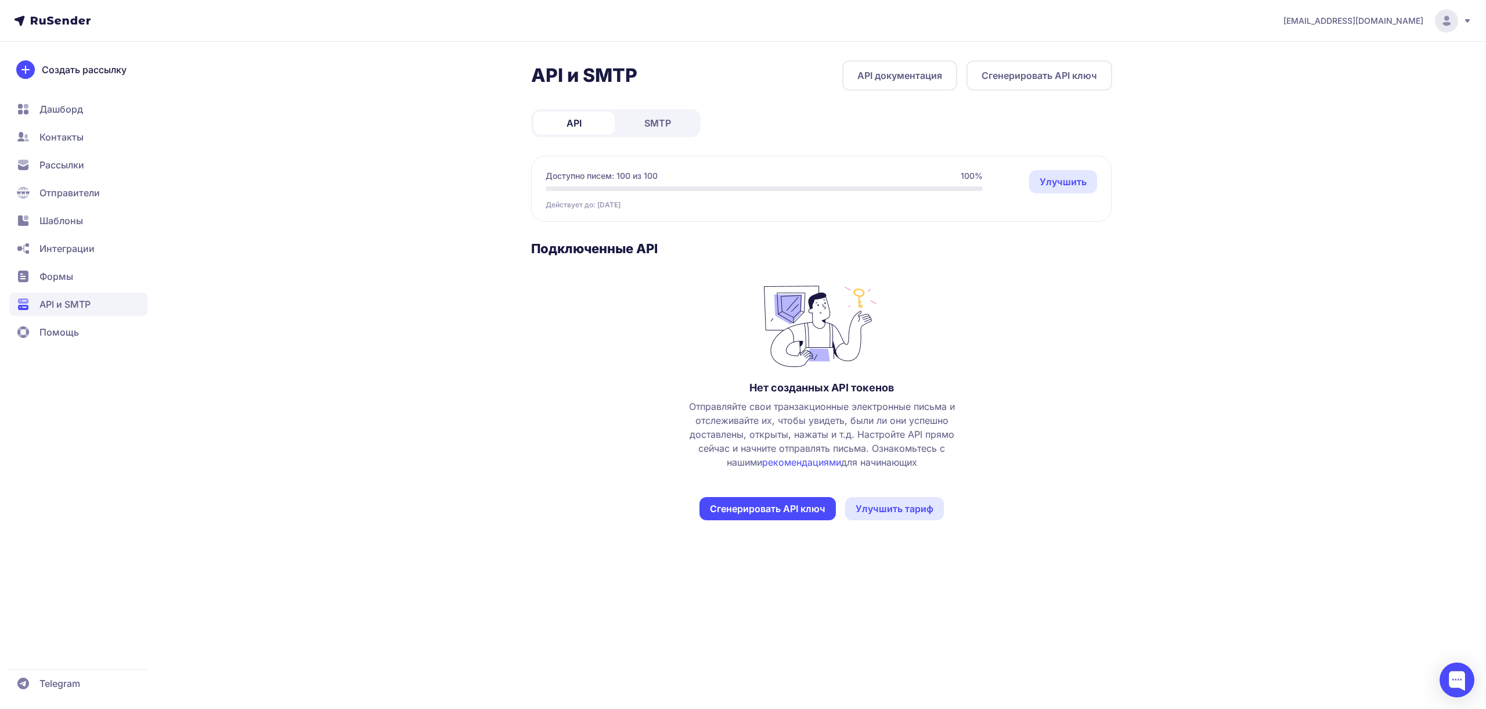
click at [670, 121] on span "SMTP" at bounding box center [657, 123] width 27 height 14
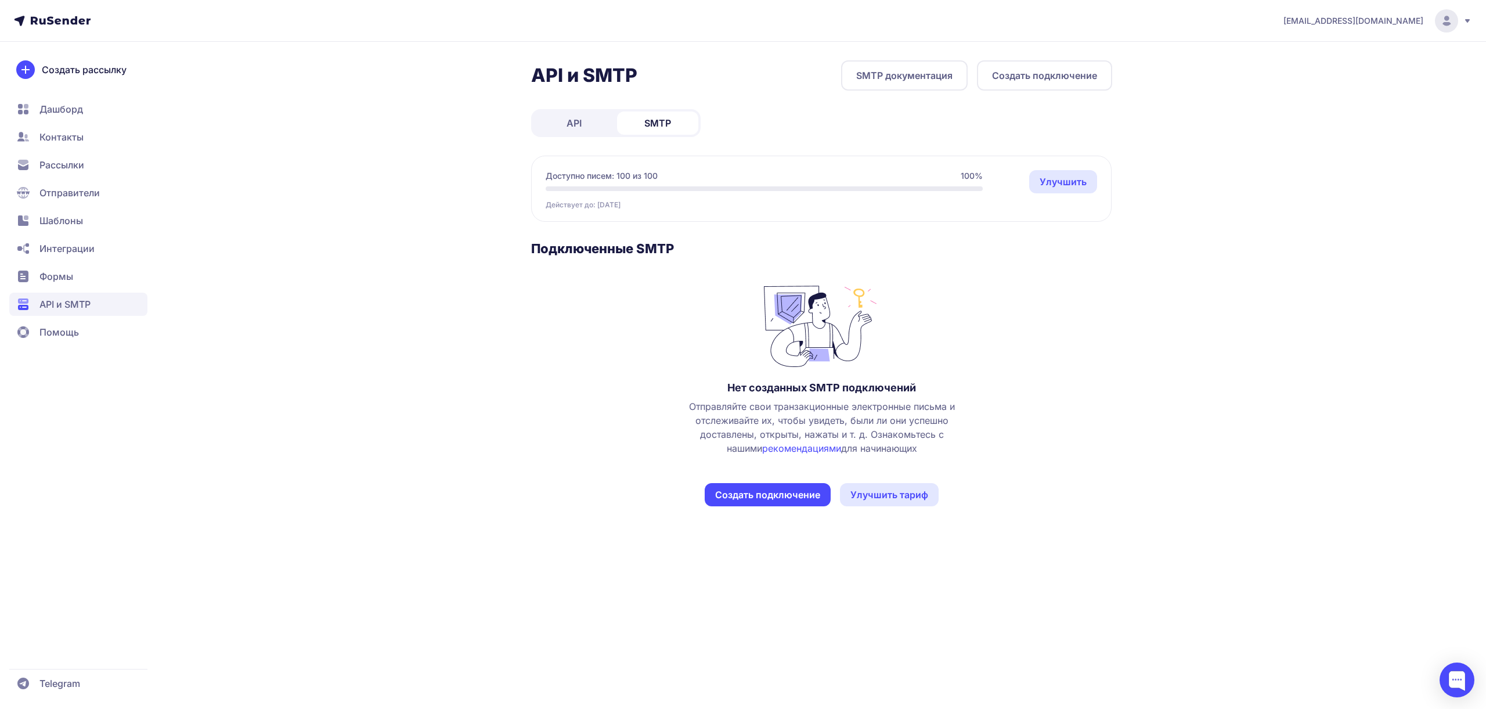
click at [1060, 82] on button "Создать подключение" at bounding box center [1044, 75] width 135 height 30
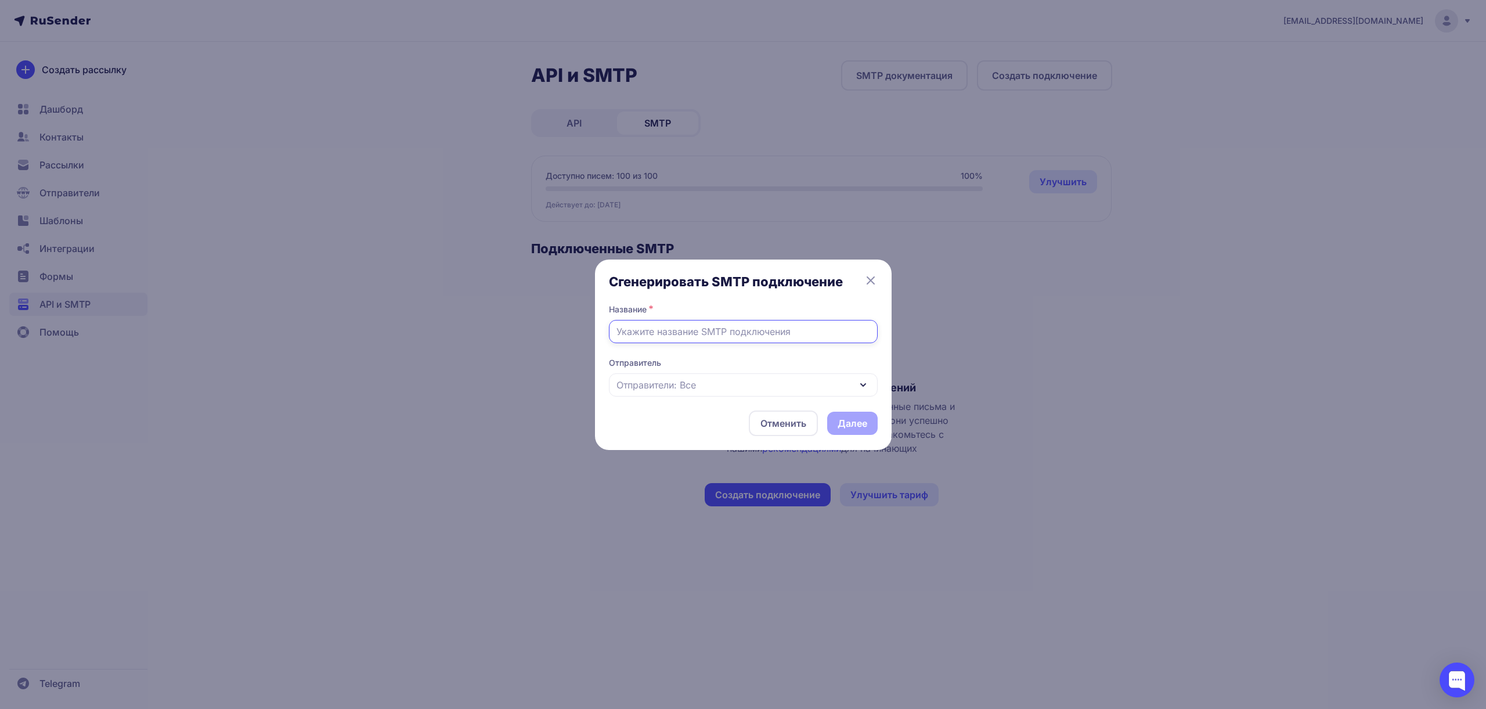
click at [748, 339] on input "text" at bounding box center [743, 331] width 269 height 23
type input "s"
type input "sendlyai-smtp"
click at [668, 375] on div "Отправители: Все" at bounding box center [743, 384] width 269 height 23
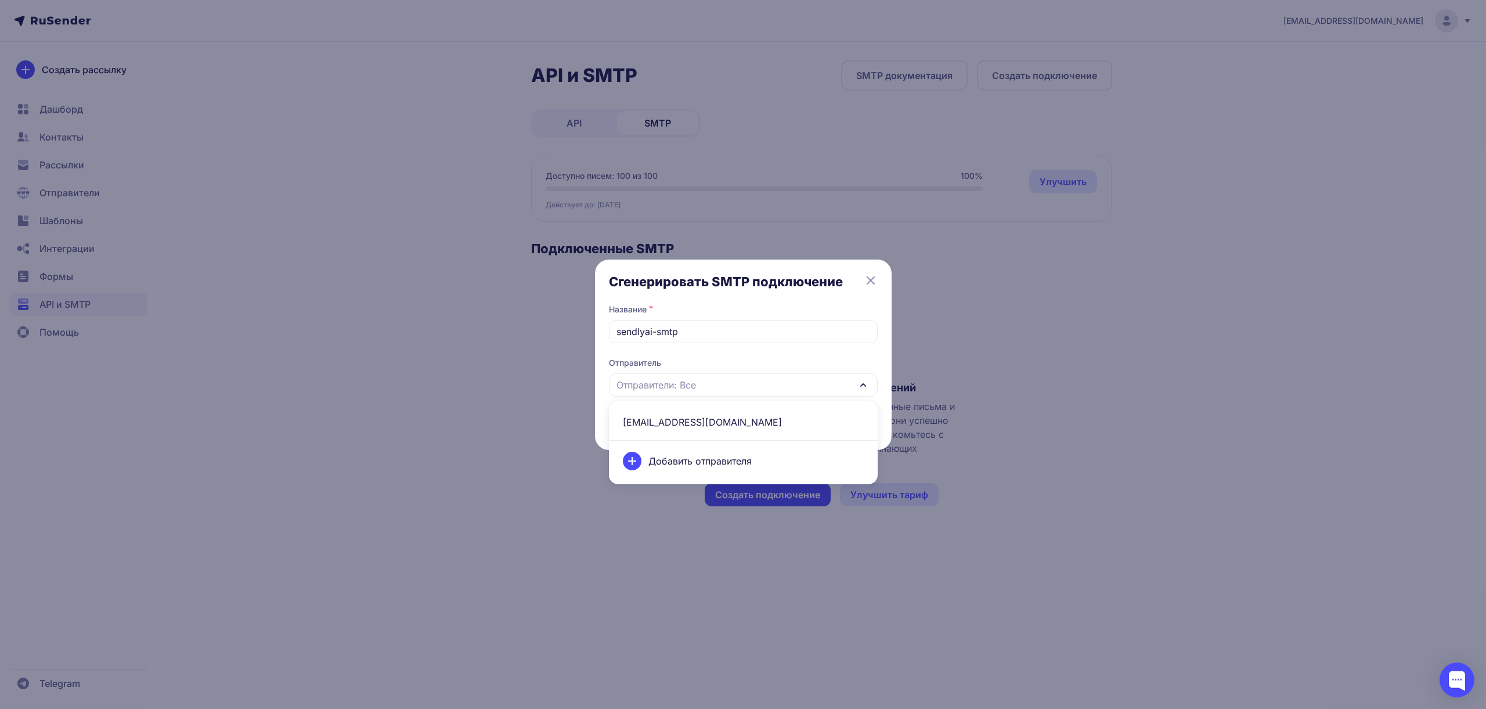
click at [715, 428] on span "support@sendlyai.ru" at bounding box center [743, 422] width 255 height 28
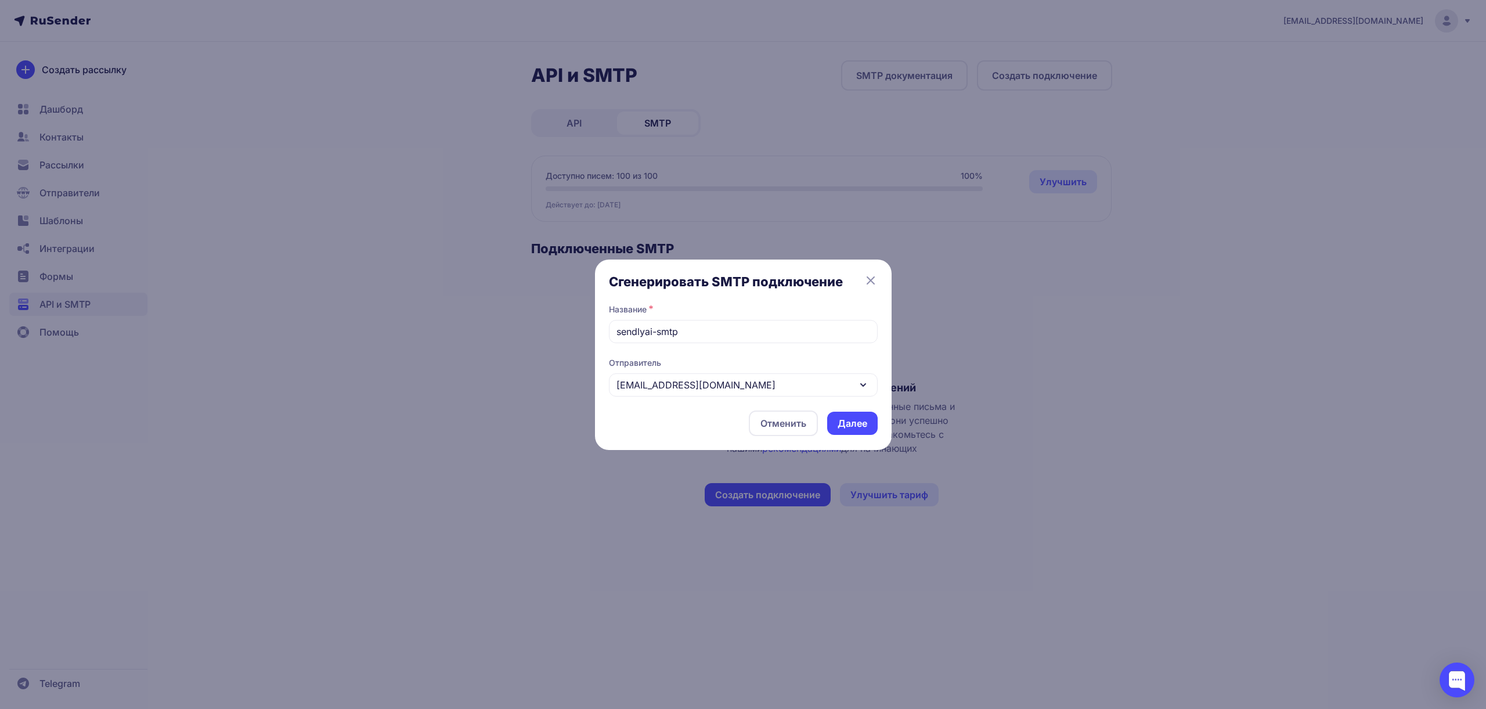
click at [874, 428] on button "Далее" at bounding box center [852, 422] width 50 height 23
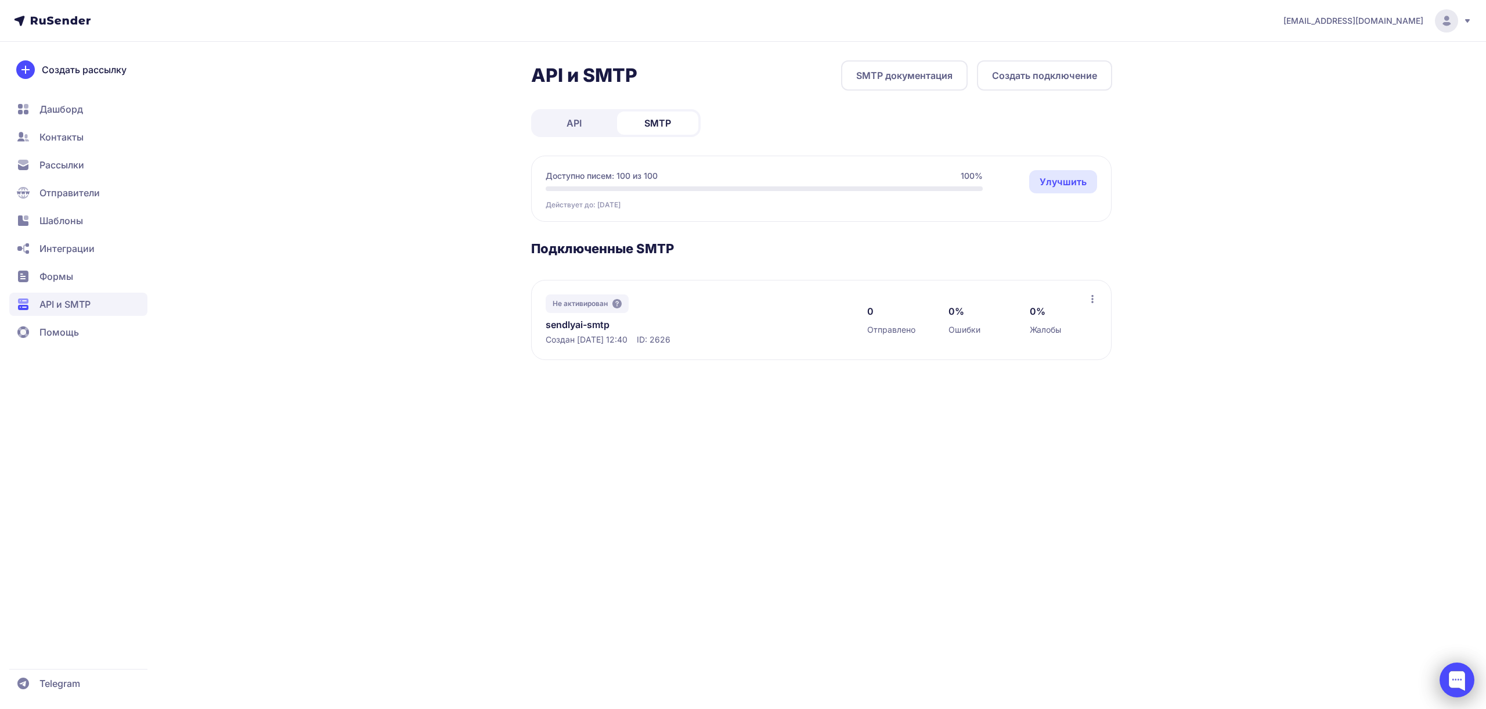
click at [1455, 681] on div at bounding box center [1456, 679] width 35 height 35
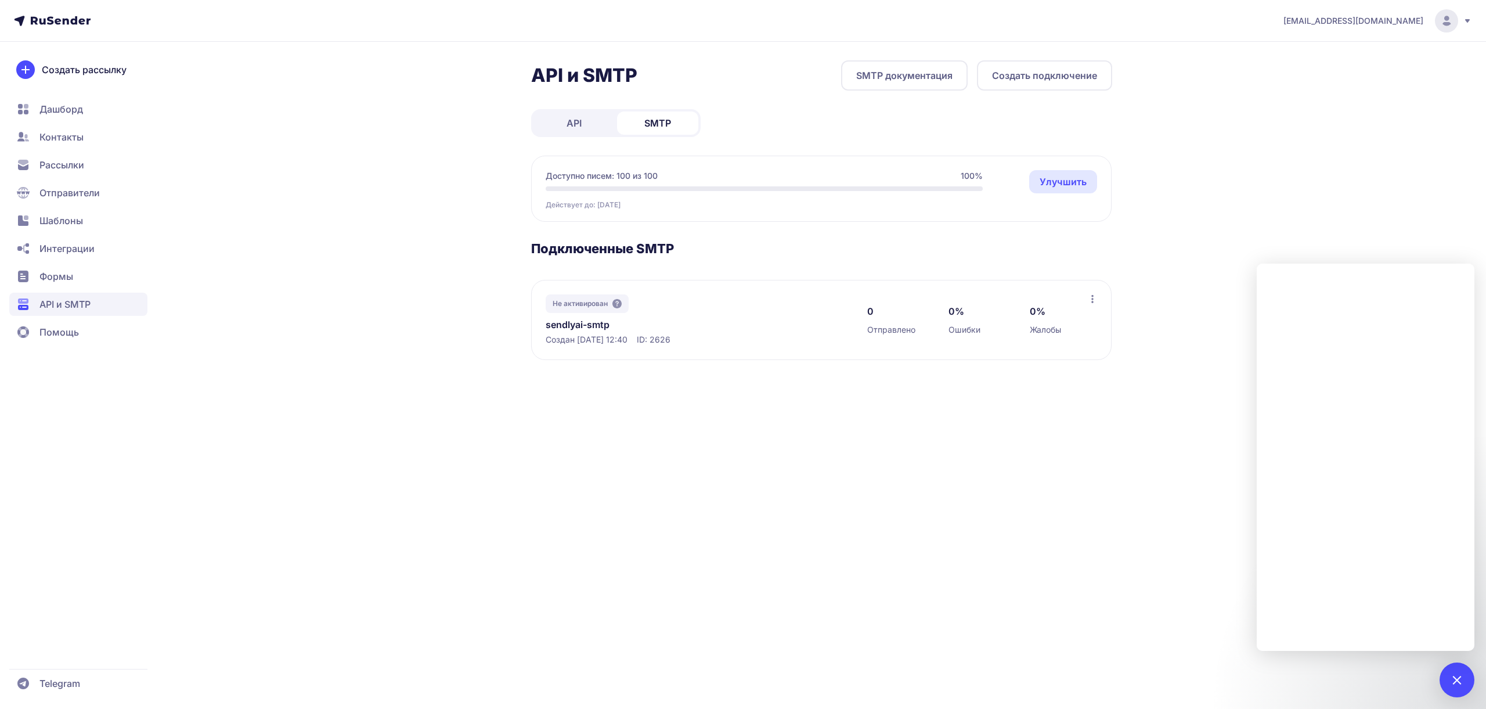
click at [1313, 252] on div "nktpgrlv@gmail.com API и SMTP SMTP документация Создать подключение API SMTP До…" at bounding box center [743, 354] width 1486 height 709
click at [1461, 681] on div at bounding box center [1456, 679] width 16 height 16
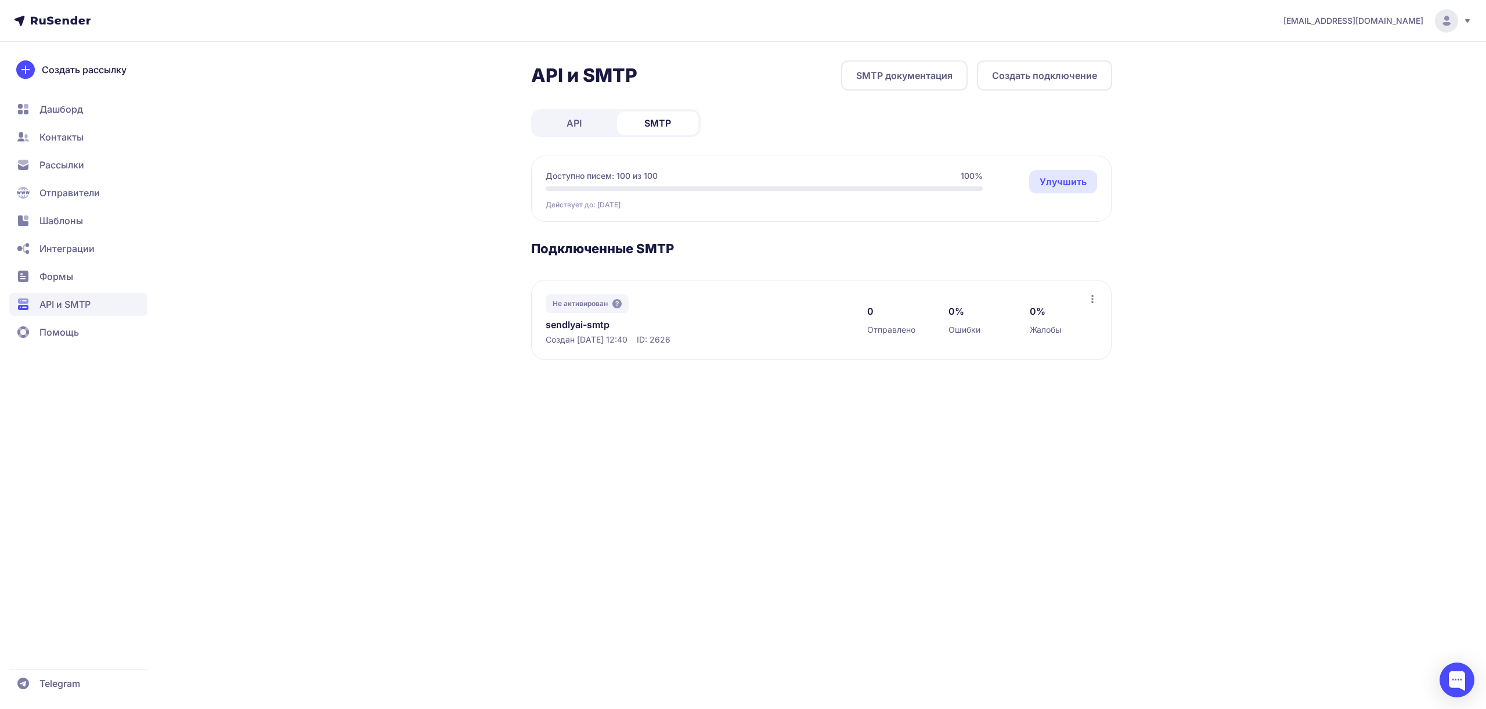
click at [1097, 299] on div "Не активирован sendlyai-smtp Создан 11.09.2025, 12:40 ID: 2626 0 Отправлено 0% …" at bounding box center [821, 320] width 580 height 80
click at [1093, 299] on icon at bounding box center [1091, 298] width 9 height 9
click at [1180, 263] on div "nktpgrlv@gmail.com API и SMTP SMTP документация Создать подключение API SMTP До…" at bounding box center [743, 354] width 1486 height 709
click at [891, 78] on link "SMTP документация" at bounding box center [904, 75] width 127 height 30
click at [772, 310] on div "Не активирован sendlyai-smtp Создан 11.09.2025, 12:40 ID: 2626" at bounding box center [694, 319] width 298 height 51
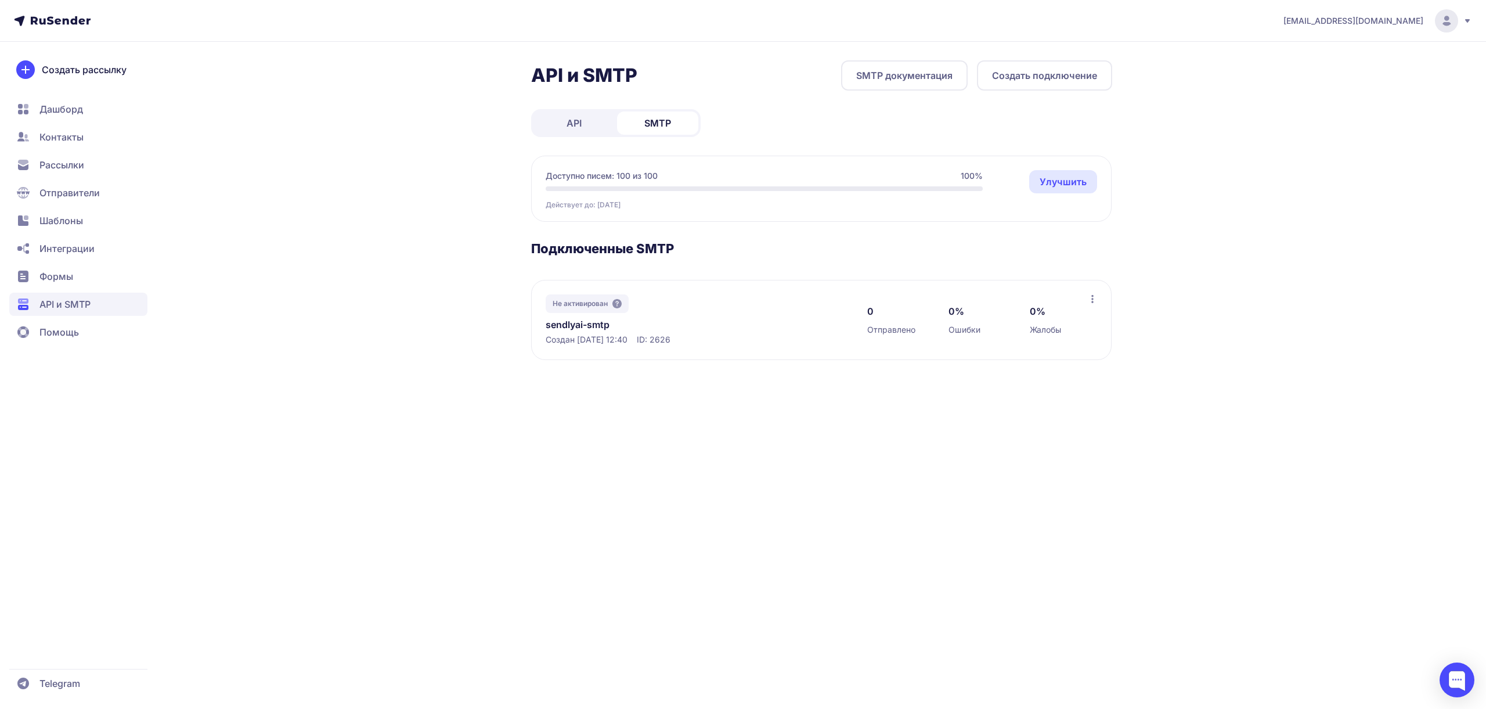
click at [1097, 295] on div "Не активирован sendlyai-smtp Создан 11.09.2025, 12:40 ID: 2626 0 Отправлено 0% …" at bounding box center [821, 320] width 580 height 80
click at [1094, 298] on icon at bounding box center [1091, 298] width 9 height 9
click at [785, 309] on div "Не активирован sendlyai-smtp Создан 11.09.2025, 12:40 ID: 2626" at bounding box center [694, 319] width 298 height 51
click at [569, 292] on div "Не активирован sendlyai-smtp Создан 11.09.2025, 12:40 ID: 2626 0 Отправлено 0% …" at bounding box center [821, 320] width 580 height 80
click at [570, 309] on div "Не активирован" at bounding box center [586, 303] width 83 height 19
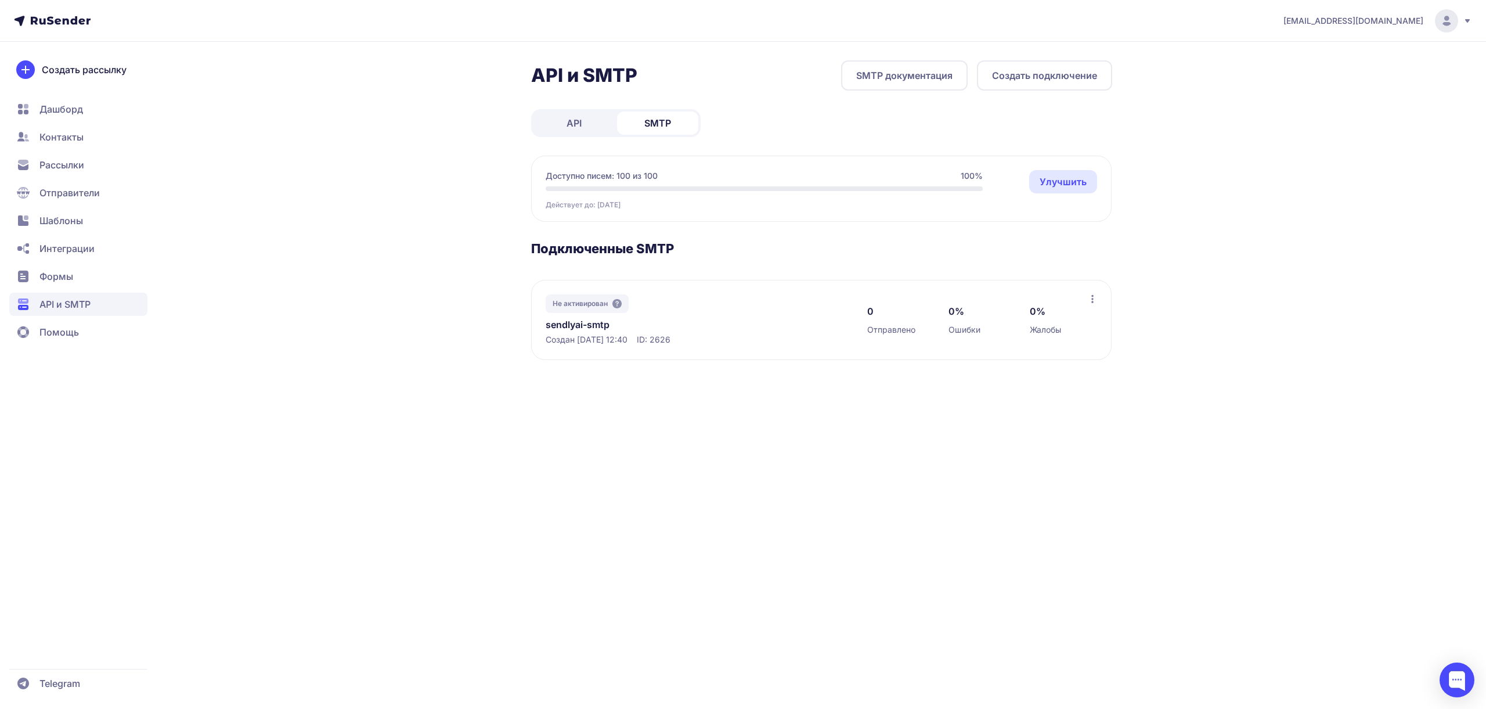
click at [581, 305] on span "Не активирован" at bounding box center [579, 303] width 55 height 9
click at [588, 324] on link "sendlyai-smtp" at bounding box center [664, 324] width 238 height 14
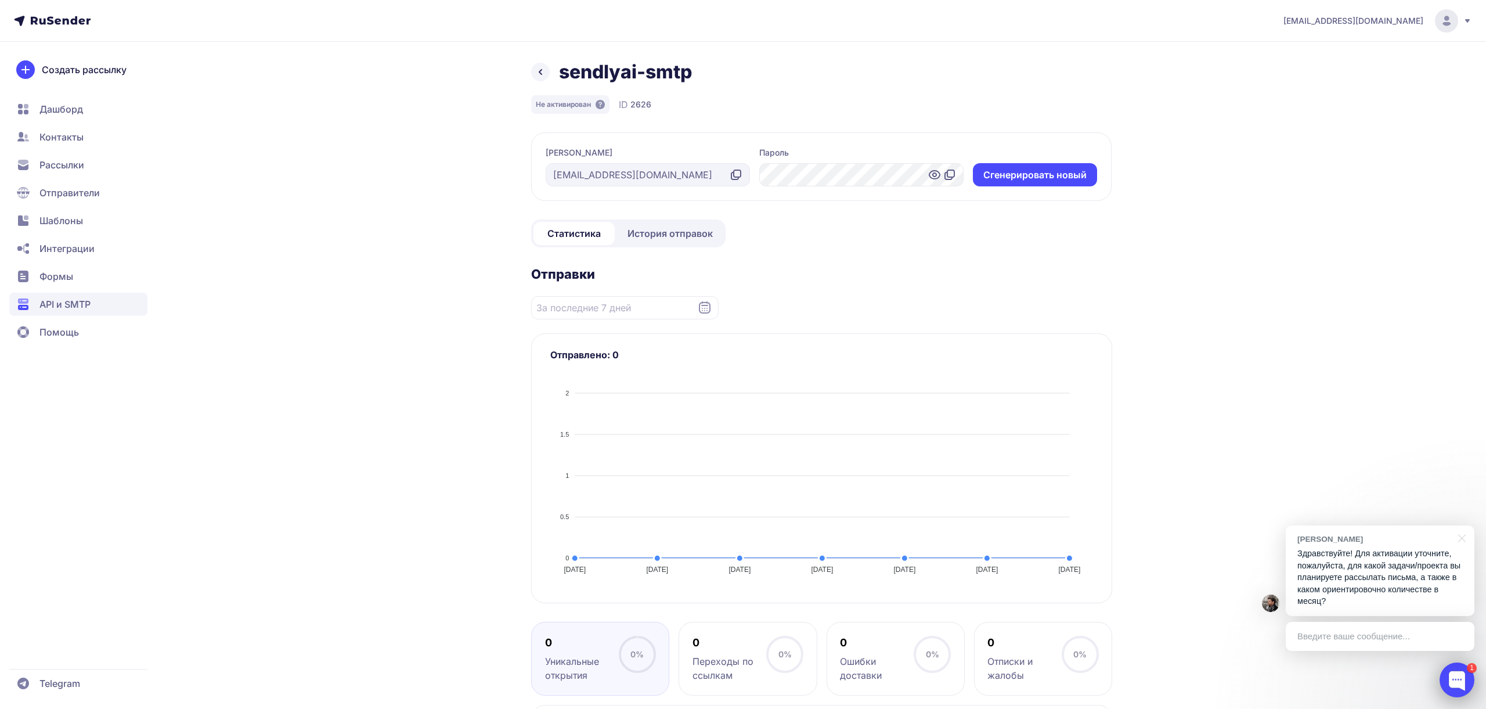
click at [1443, 671] on div at bounding box center [1456, 679] width 35 height 35
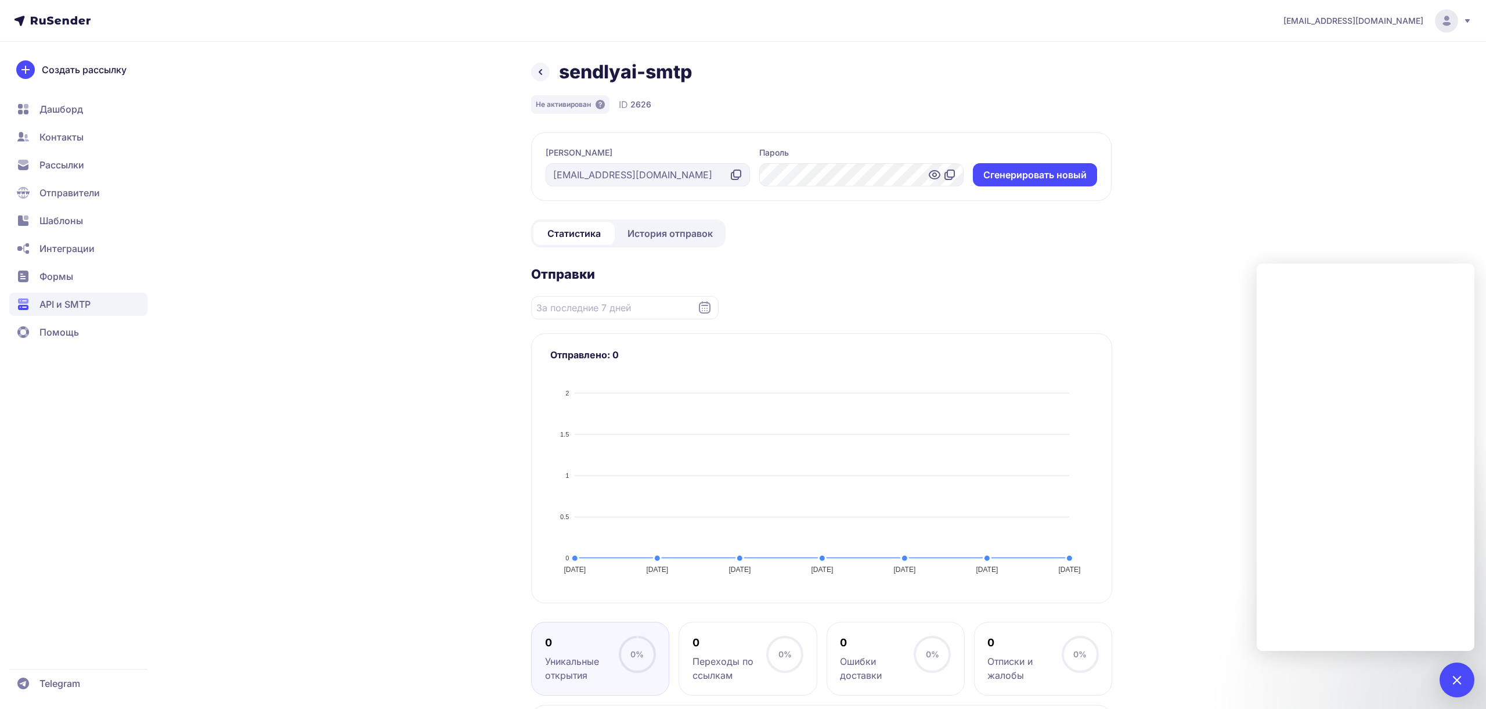
click at [734, 172] on icon at bounding box center [736, 175] width 14 height 14
click at [739, 175] on icon at bounding box center [736, 175] width 14 height 14
click at [950, 176] on icon at bounding box center [950, 173] width 7 height 7
click at [541, 70] on icon at bounding box center [540, 72] width 14 height 14
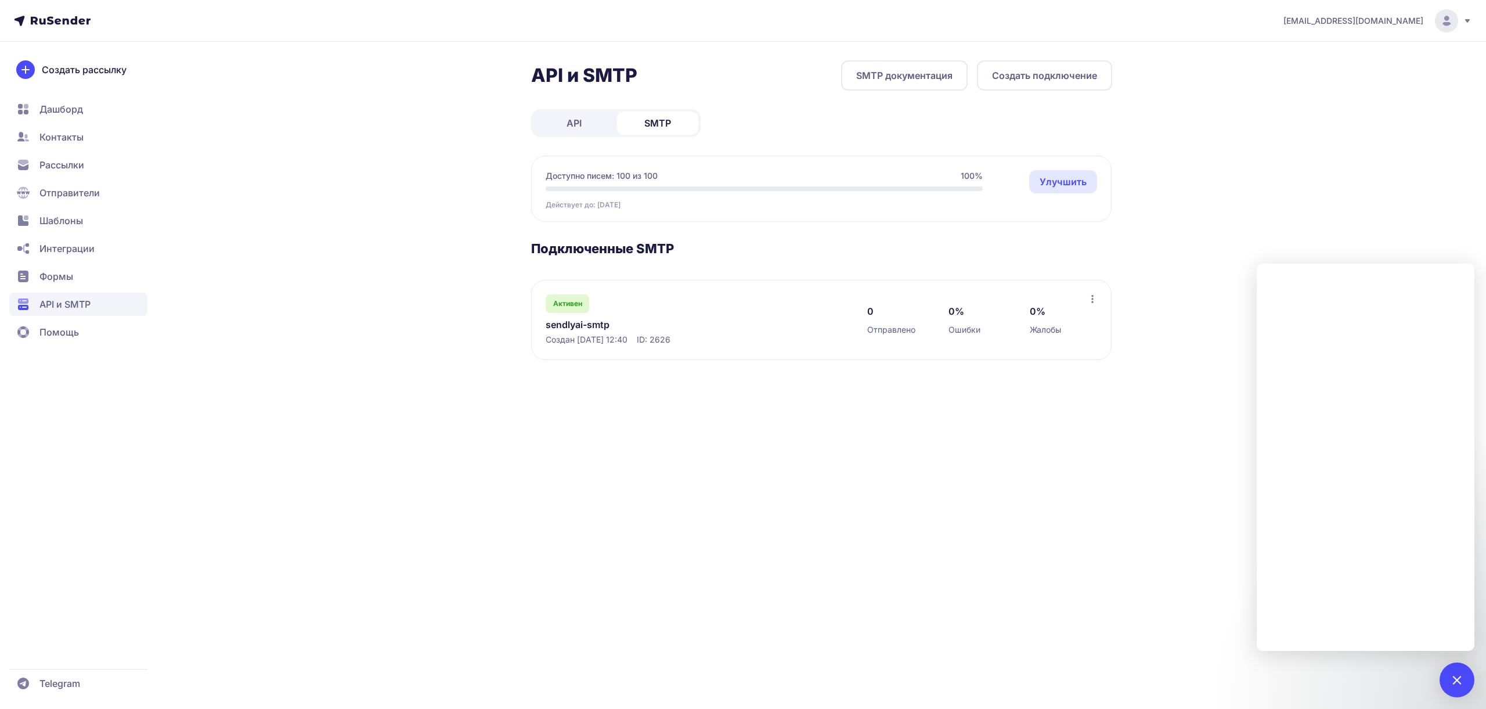
click at [571, 323] on link "sendlyai-smtp" at bounding box center [664, 324] width 238 height 14
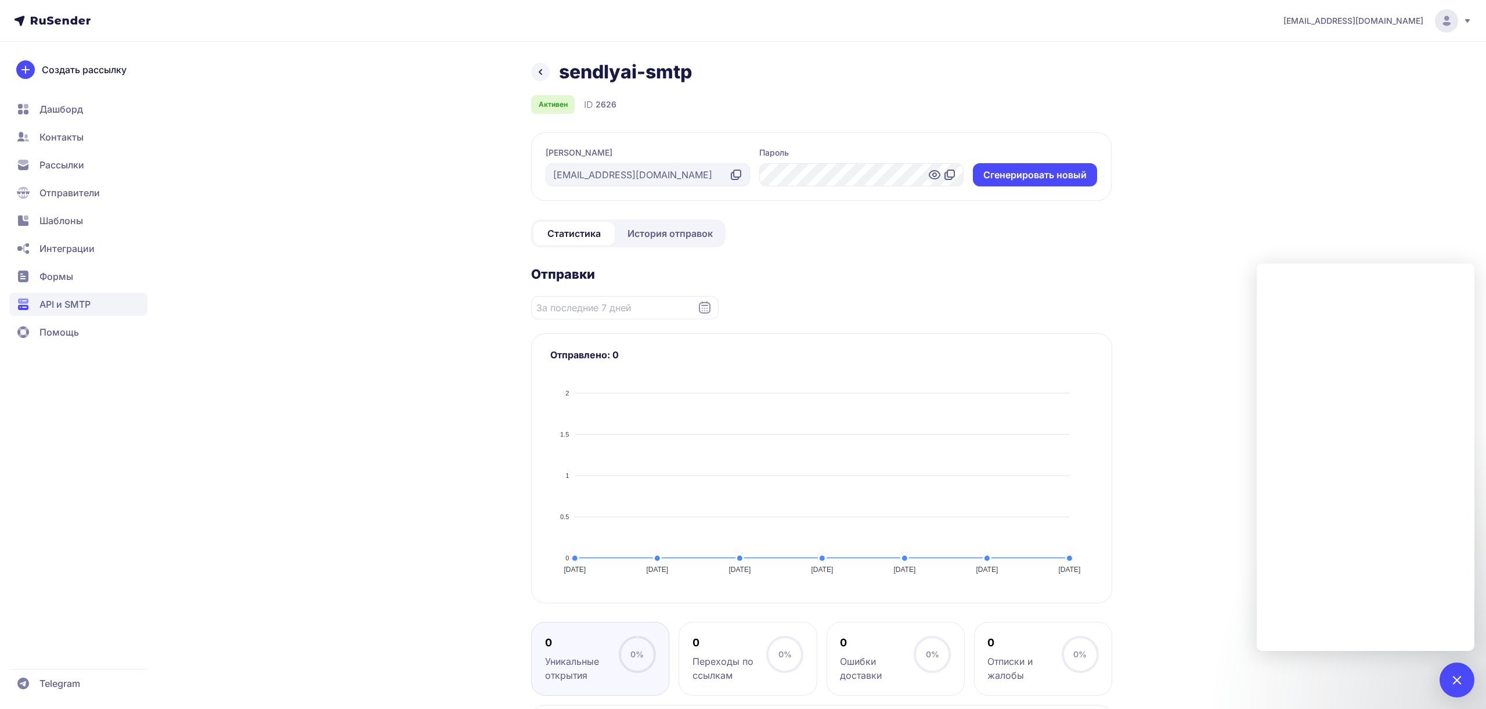
click at [798, 275] on h2 "Отправки" at bounding box center [821, 274] width 581 height 16
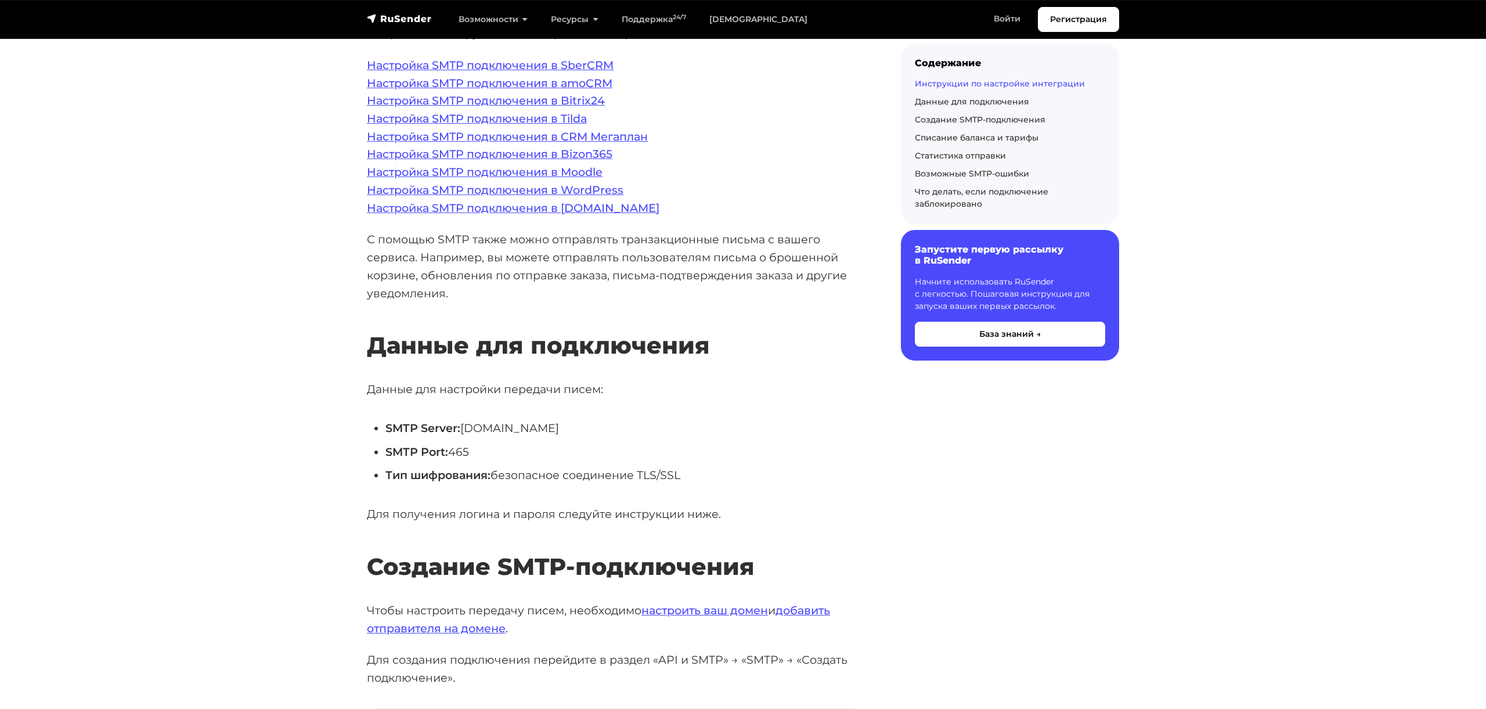
scroll to position [318, 0]
drag, startPoint x: 568, startPoint y: 426, endPoint x: 465, endPoint y: 429, distance: 103.3
click at [465, 429] on li "SMTP Server: [DOMAIN_NAME]" at bounding box center [624, 426] width 478 height 18
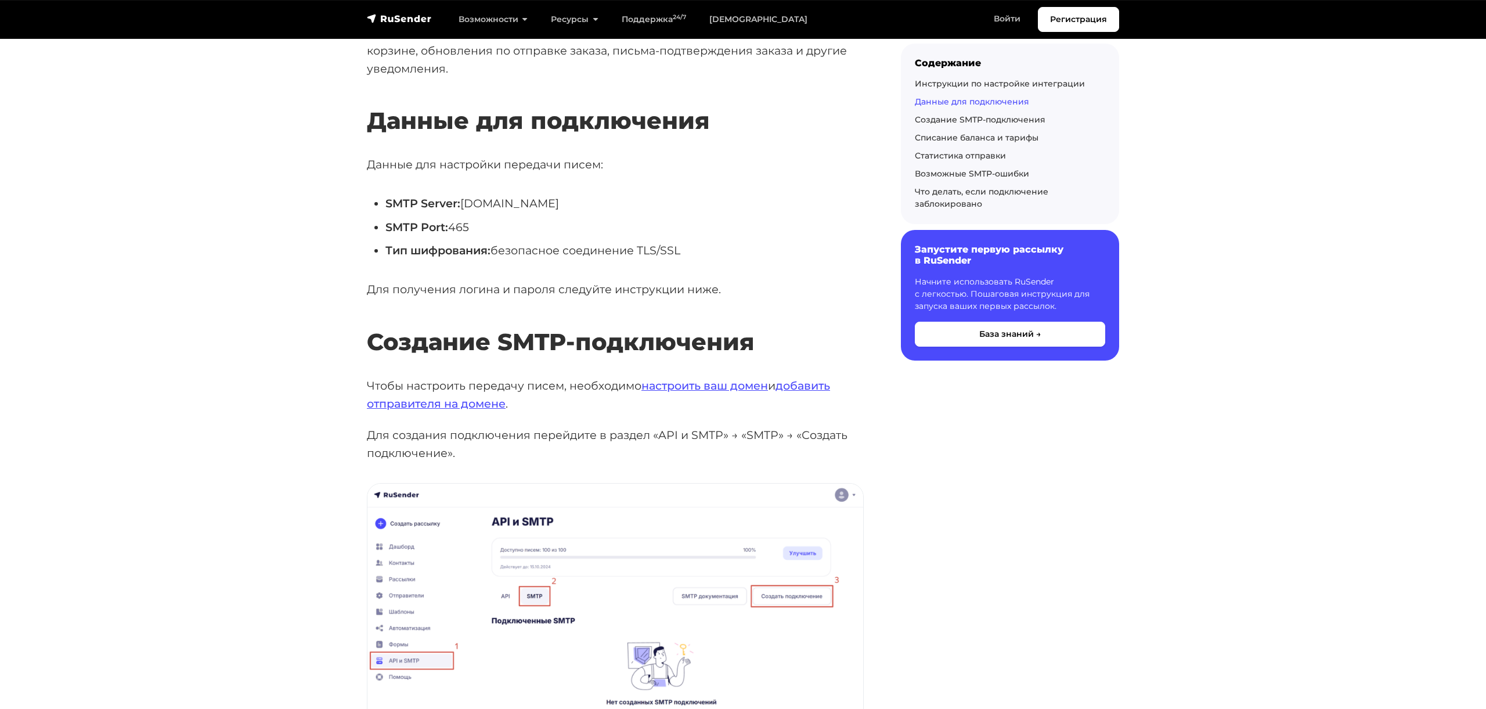
scroll to position [511, 0]
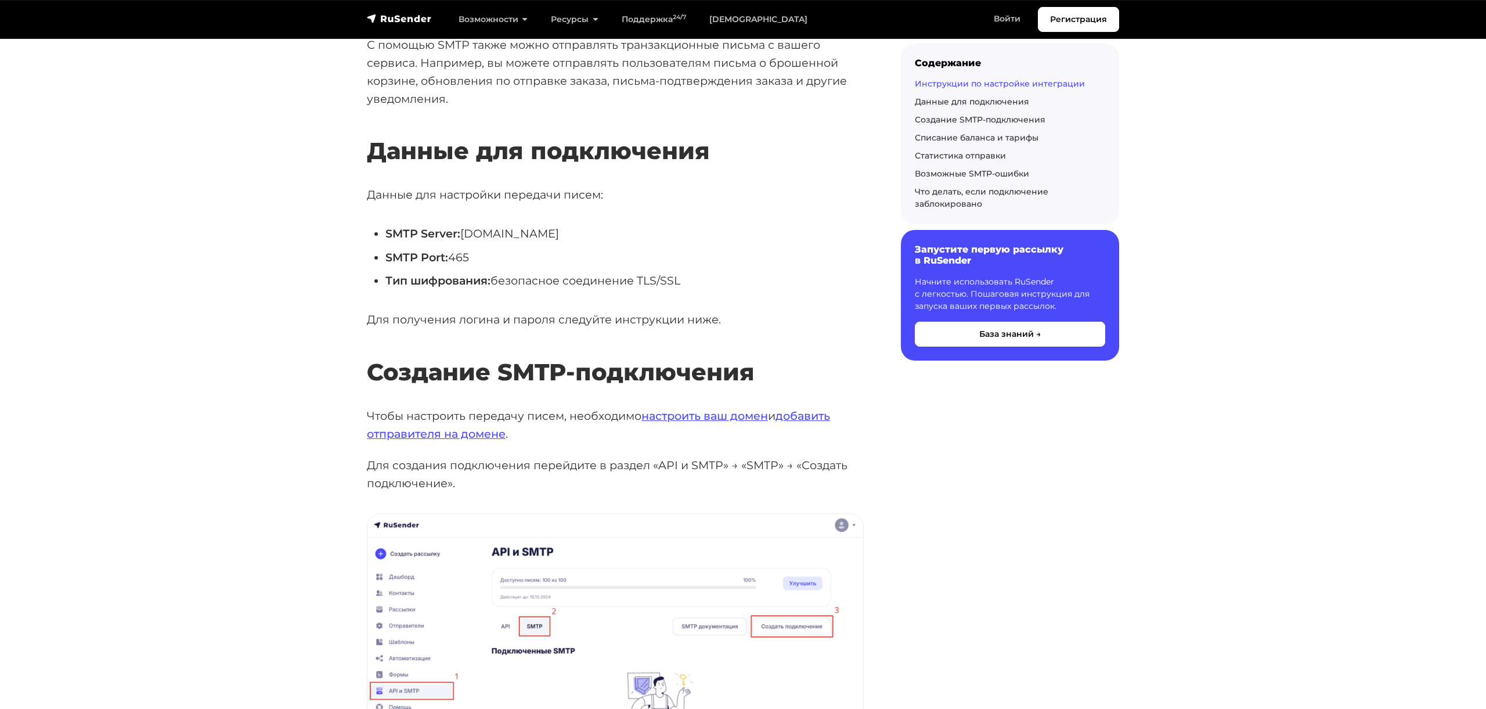
copy li "[DOMAIN_NAME]"
click at [460, 256] on li "SMTP Port: 465" at bounding box center [624, 257] width 478 height 18
copy li "465"
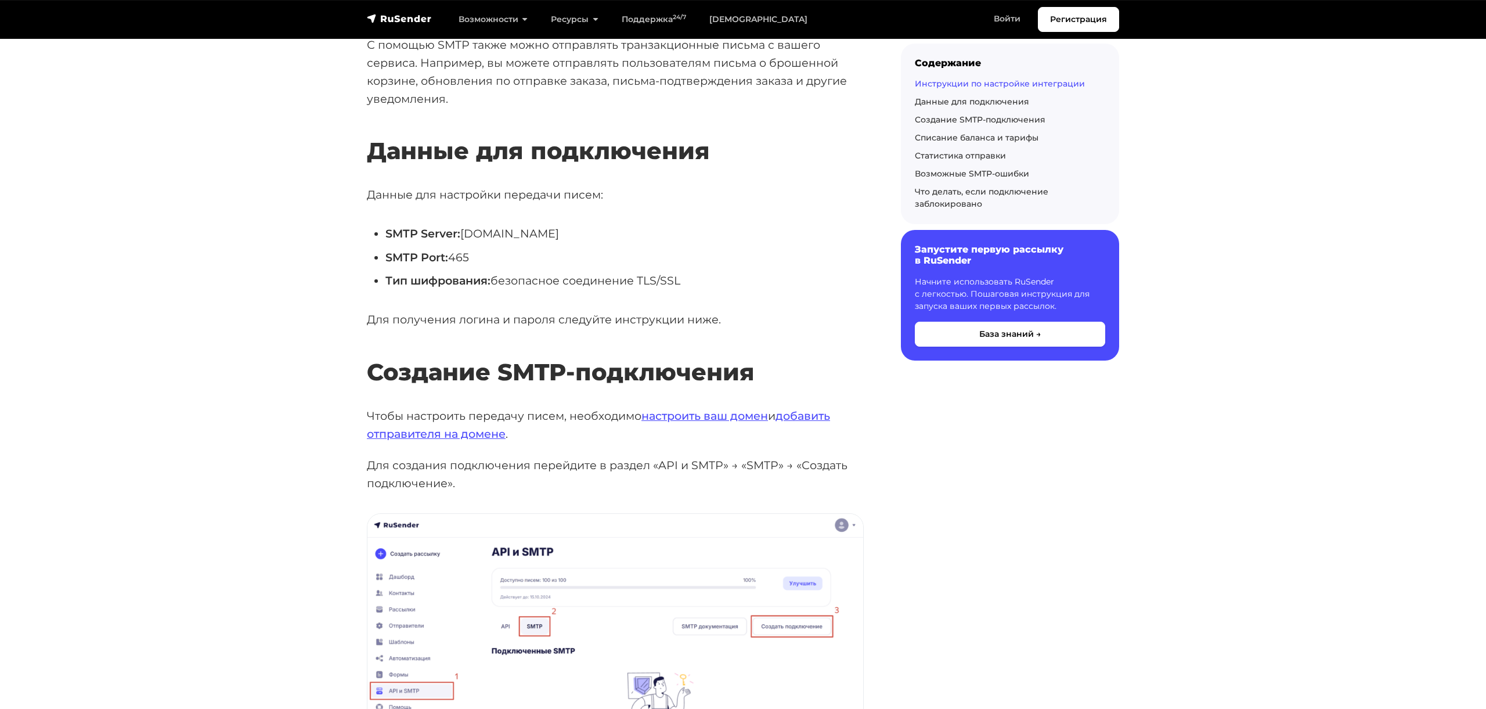
scroll to position [508, 0]
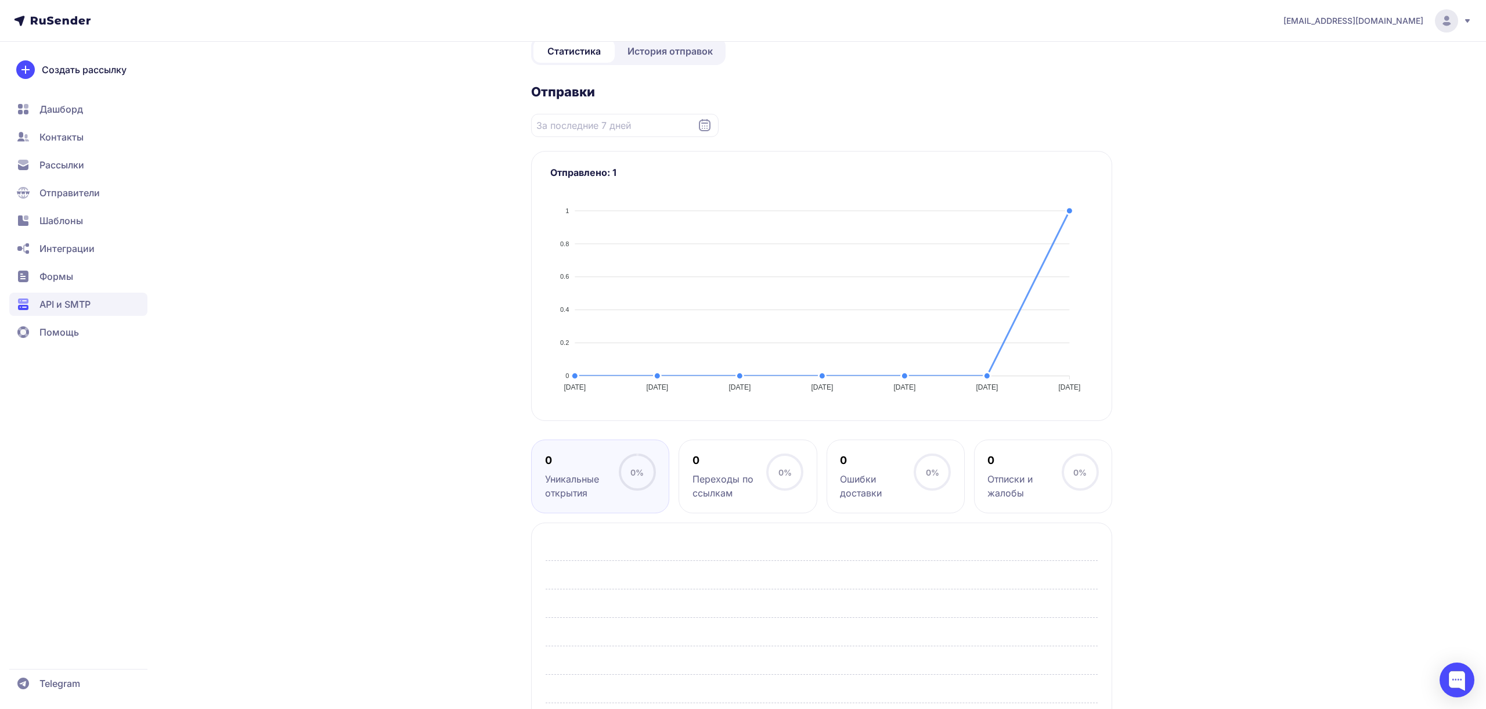
scroll to position [130, 0]
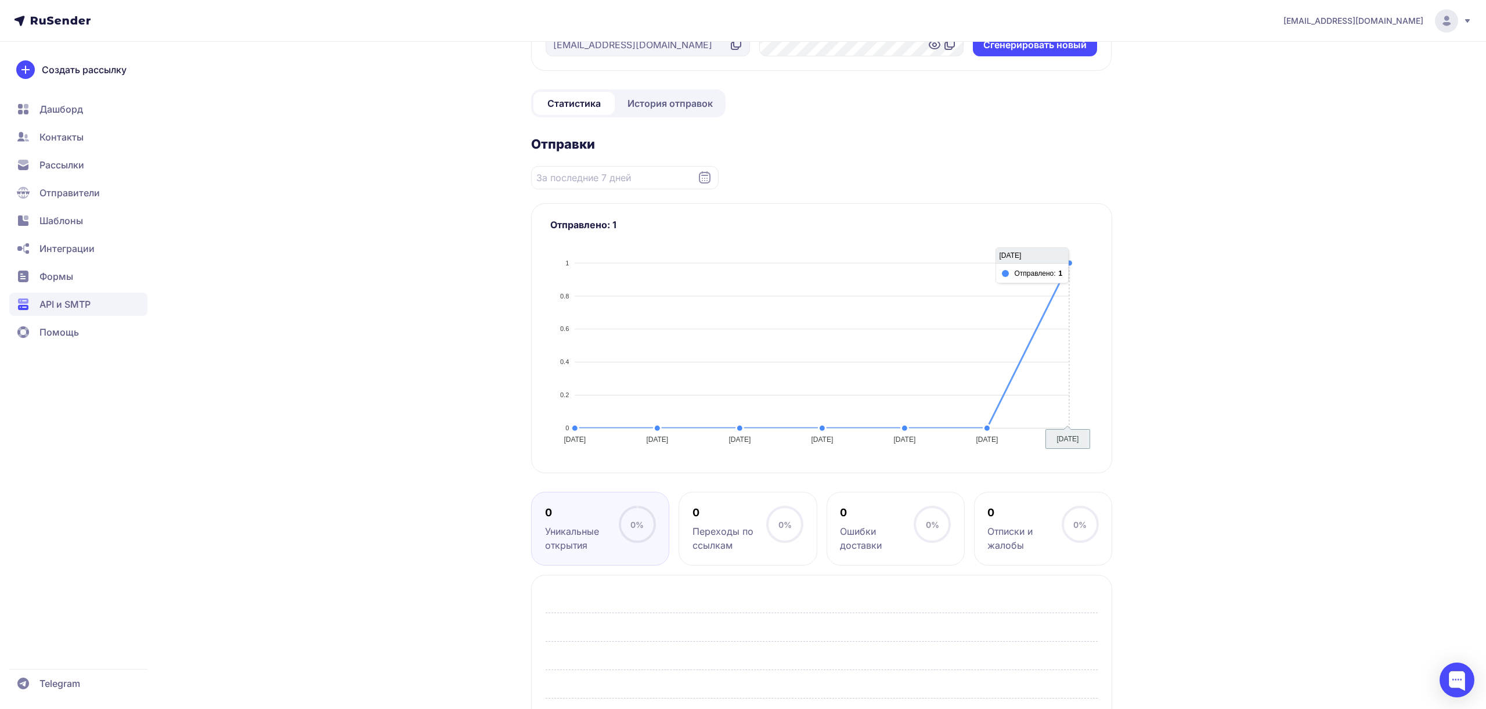
click at [1062, 275] on div at bounding box center [821, 347] width 543 height 204
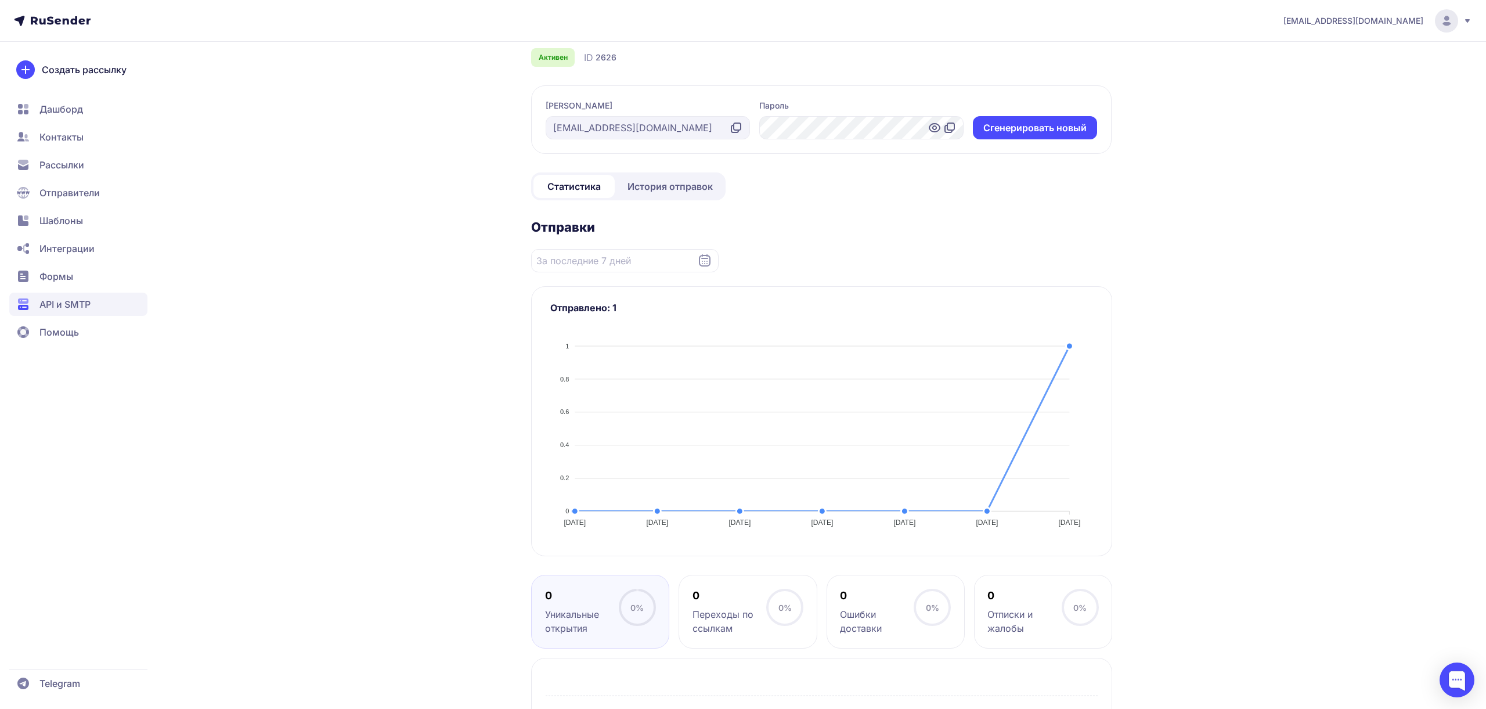
scroll to position [39, 0]
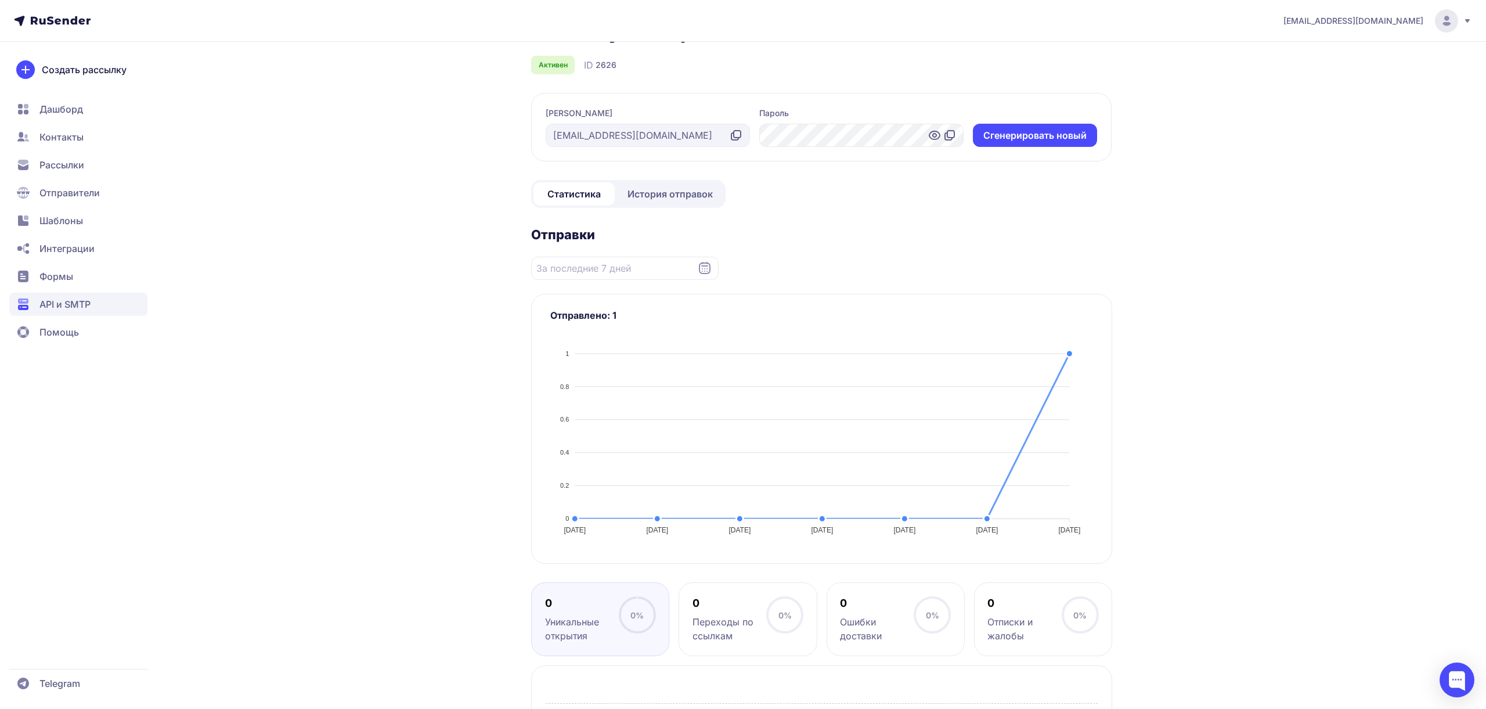
click at [670, 204] on link "История отправок" at bounding box center [670, 193] width 106 height 23
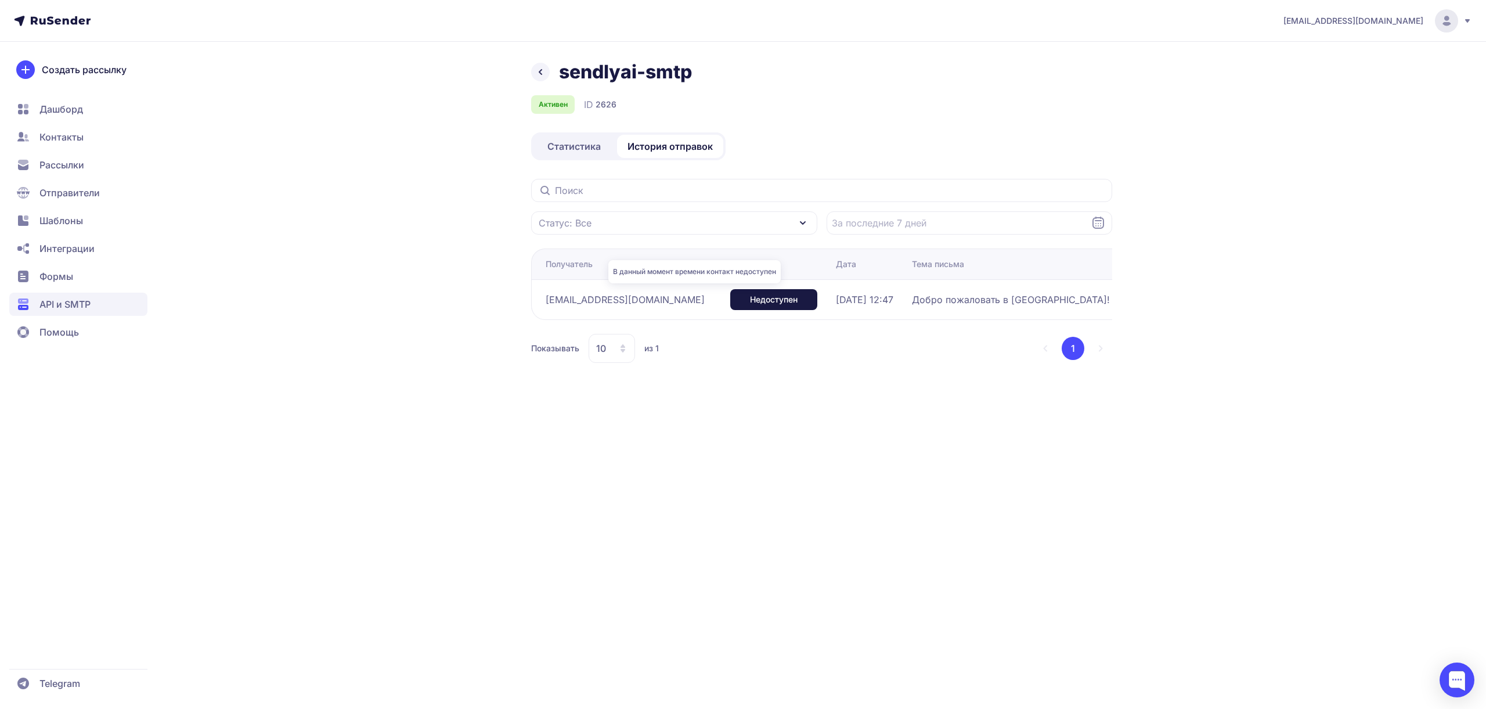
click at [750, 301] on span "Недоступен" at bounding box center [774, 300] width 48 height 12
click at [731, 406] on div "[EMAIL_ADDRESS][DOMAIN_NAME] sendlyai-smtp Активен ID 2626 Статистика История о…" at bounding box center [743, 354] width 1486 height 709
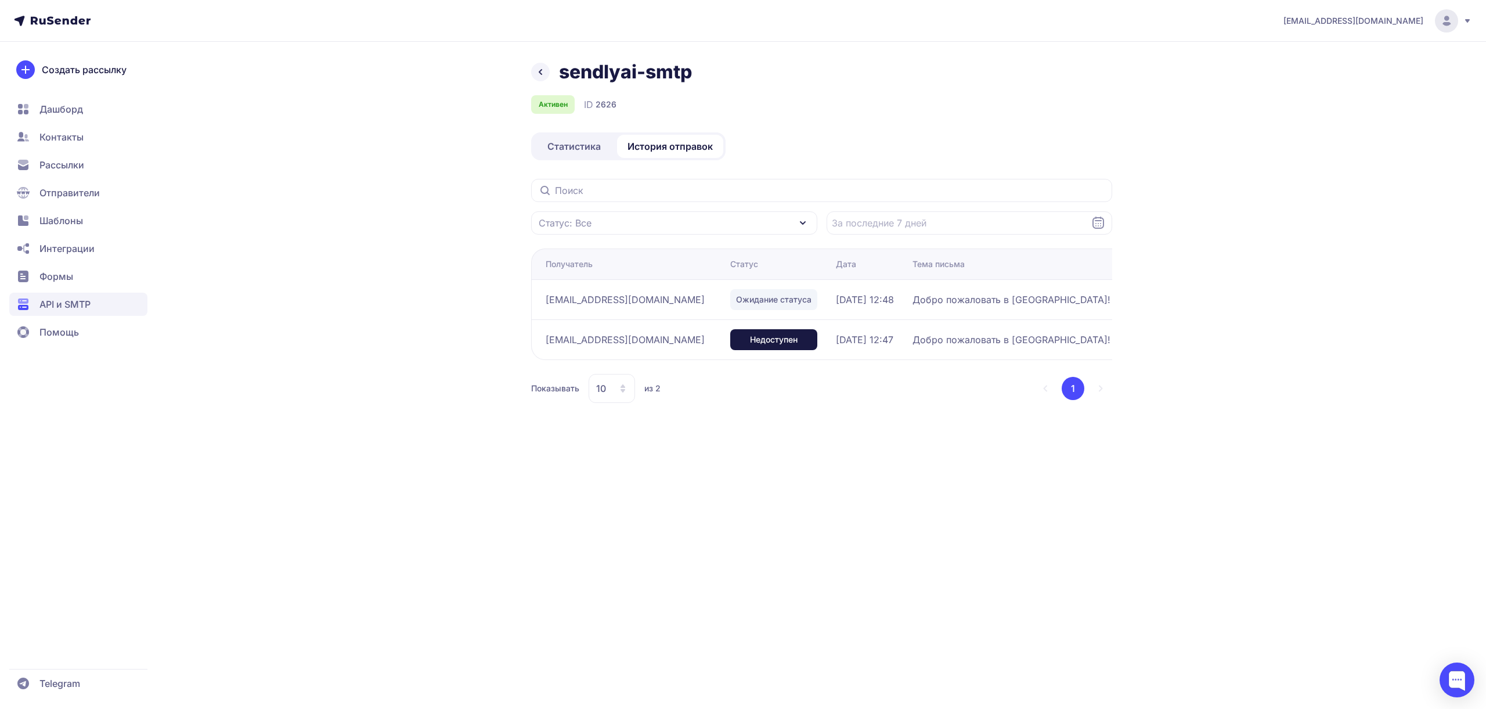
click at [736, 300] on span "Ожидание статуса" at bounding box center [773, 300] width 75 height 12
click at [581, 150] on span "Статистика" at bounding box center [573, 146] width 53 height 14
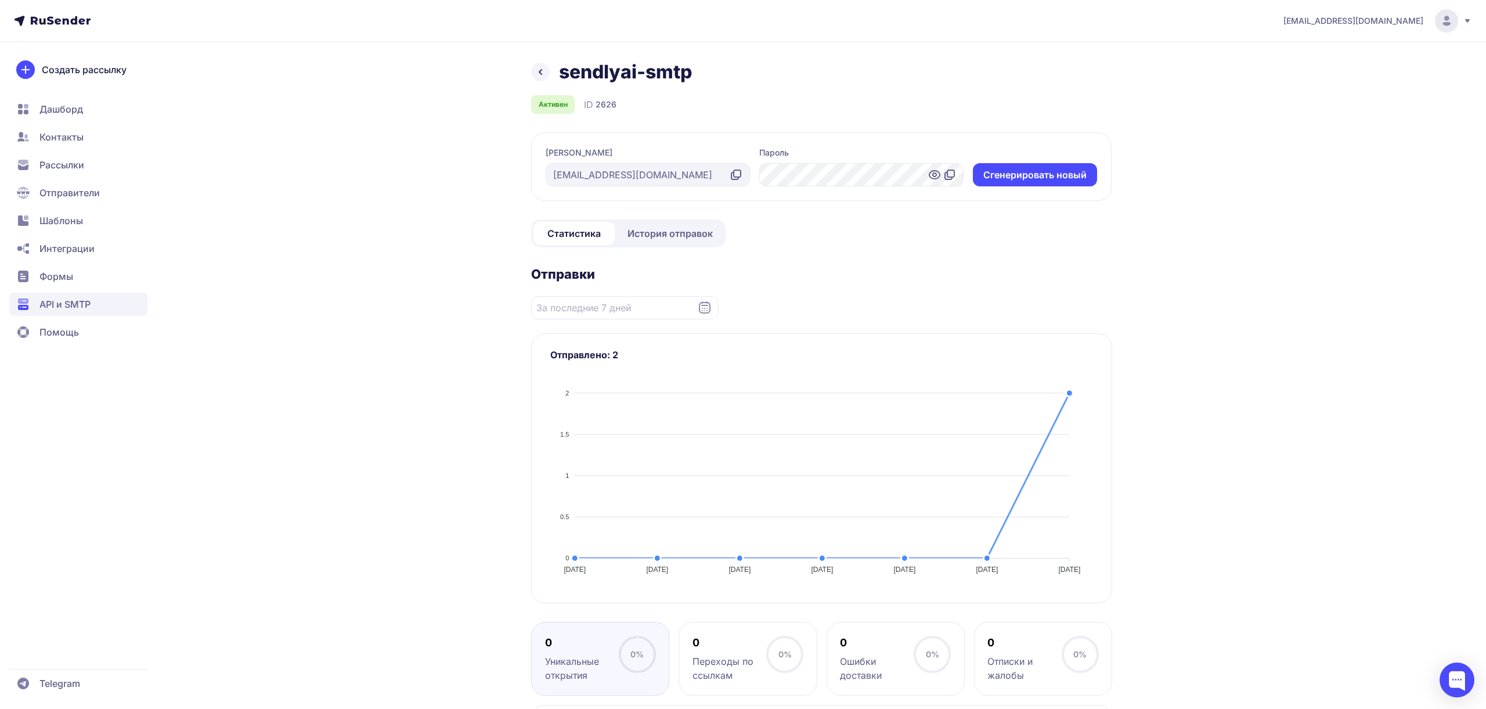
click at [696, 238] on span "История отправок" at bounding box center [669, 233] width 85 height 14
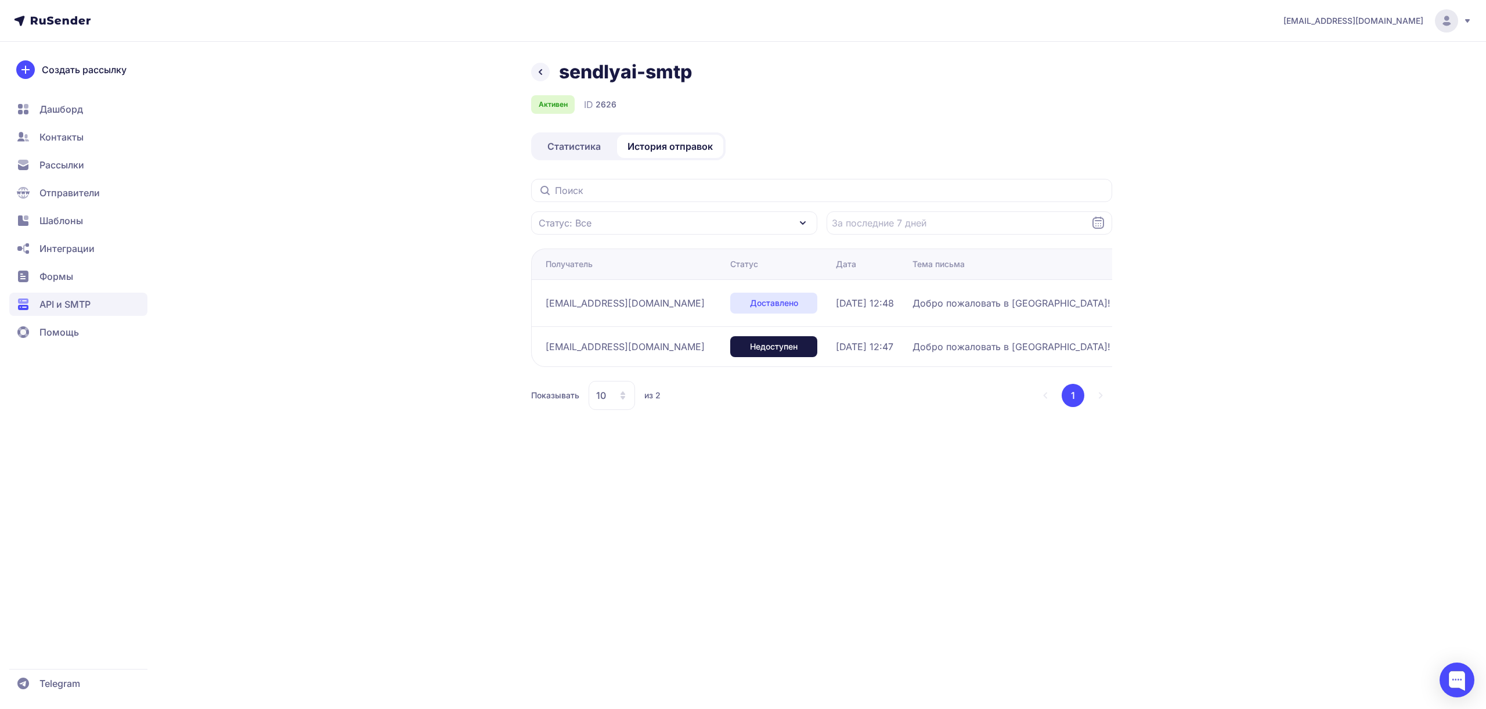
click at [1129, 300] on span "OK 1757584117 2adb3069b0e04-56e5fd286d9si340733e87.304 - gsmtp" at bounding box center [1274, 303] width 290 height 28
click at [1458, 689] on div at bounding box center [1456, 679] width 35 height 35
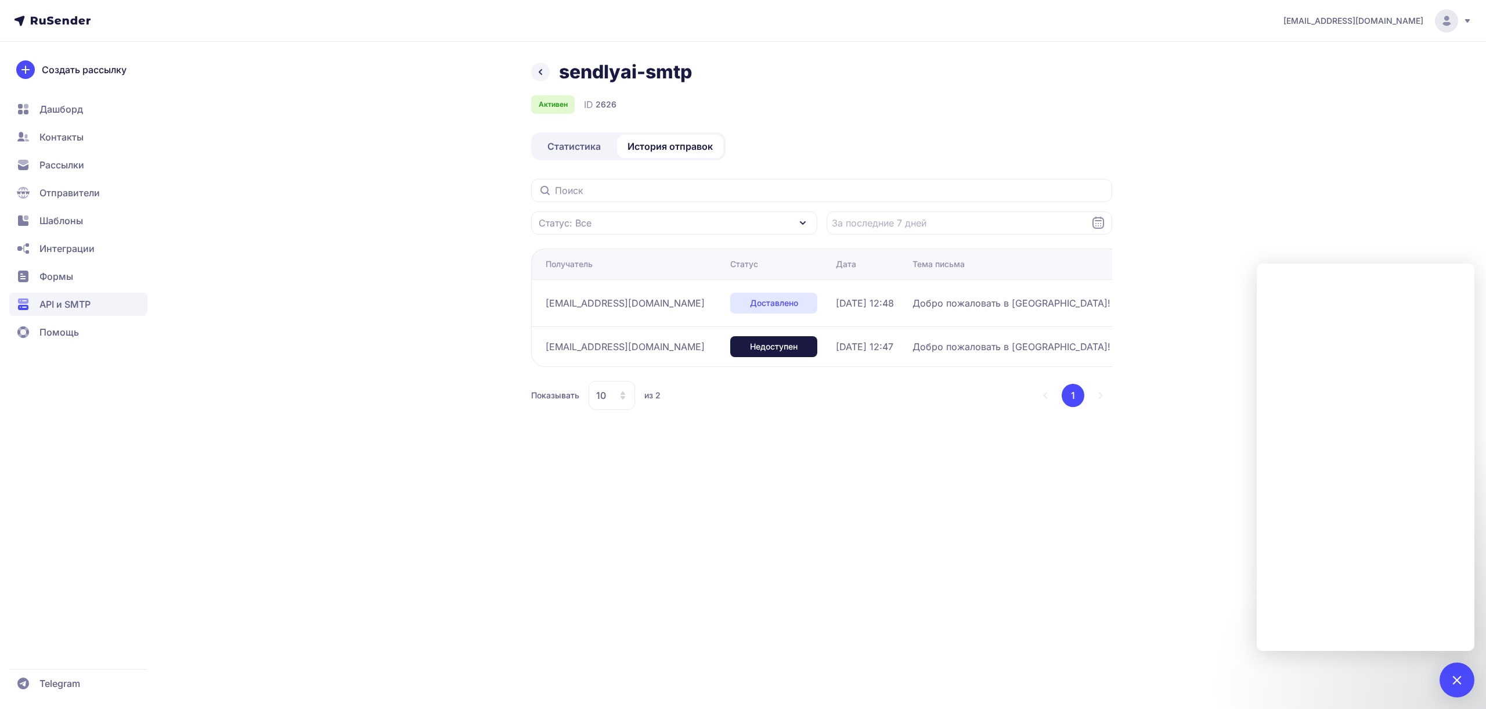
click at [940, 509] on div "nktpgrlv@gmail.com sendlyai-smtp Активен ID 2626 Статистика История отправок Ст…" at bounding box center [743, 354] width 1486 height 709
click at [1280, 226] on div "nktpgrlv@gmail.com sendlyai-smtp Активен ID 2626 Статистика История отправок Ст…" at bounding box center [743, 354] width 1486 height 709
click at [1462, 689] on div at bounding box center [1456, 679] width 35 height 35
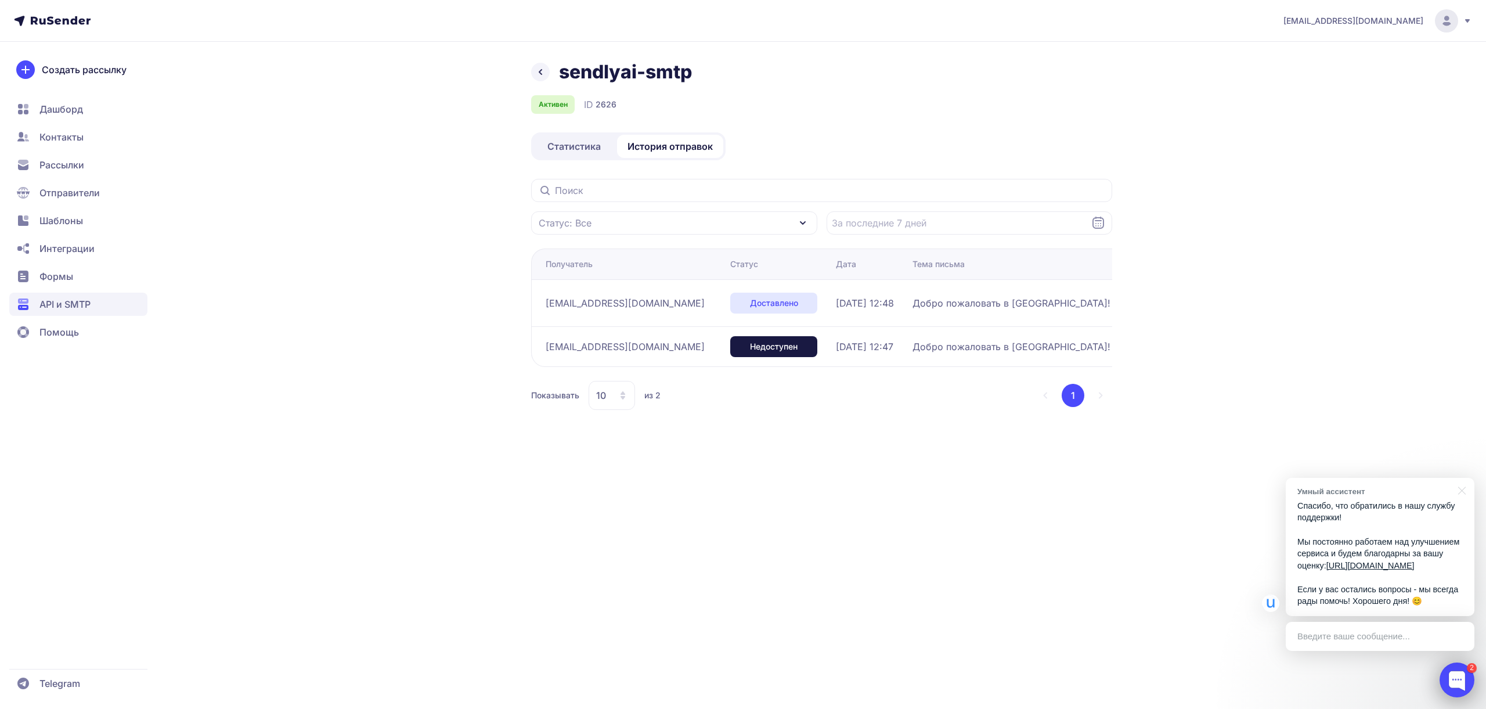
click at [1447, 667] on div at bounding box center [1456, 679] width 35 height 35
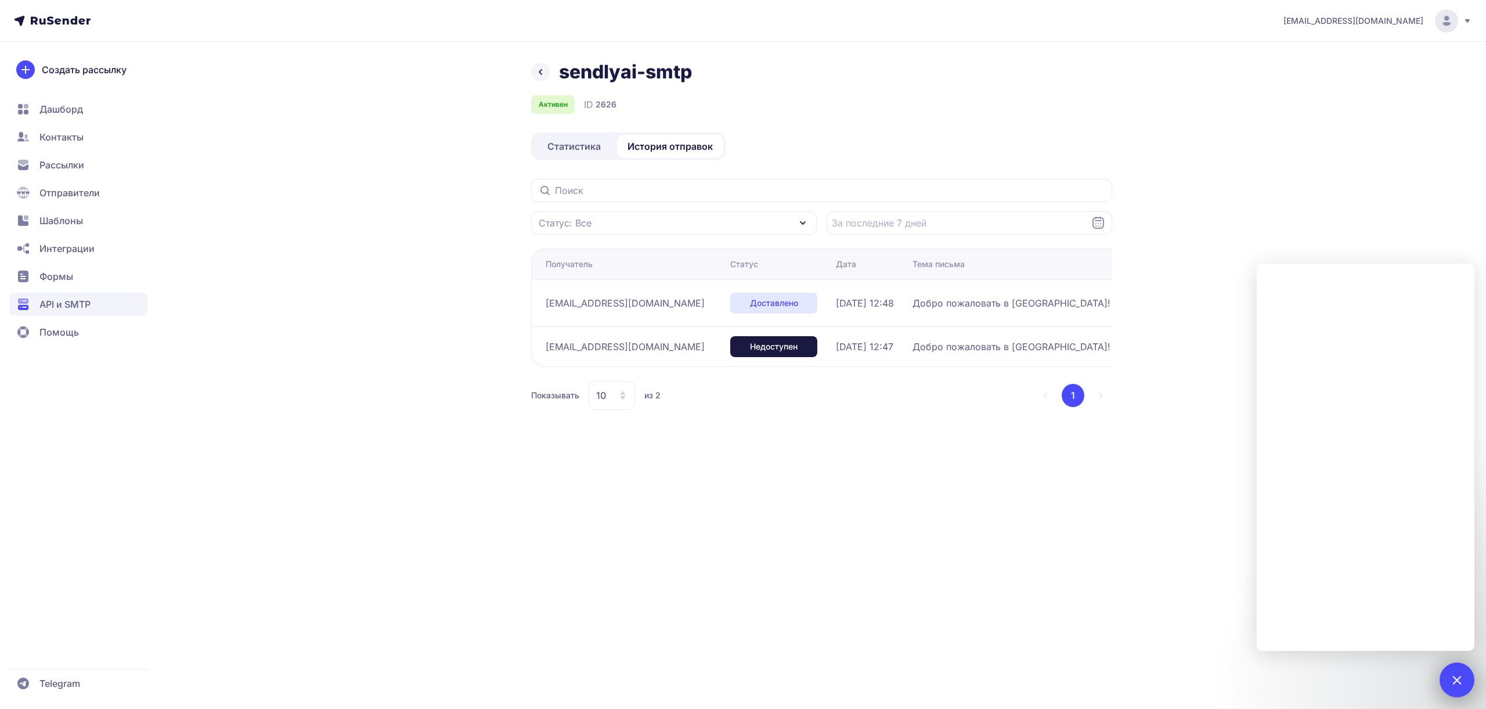
click at [1444, 684] on div "2" at bounding box center [1456, 679] width 35 height 35
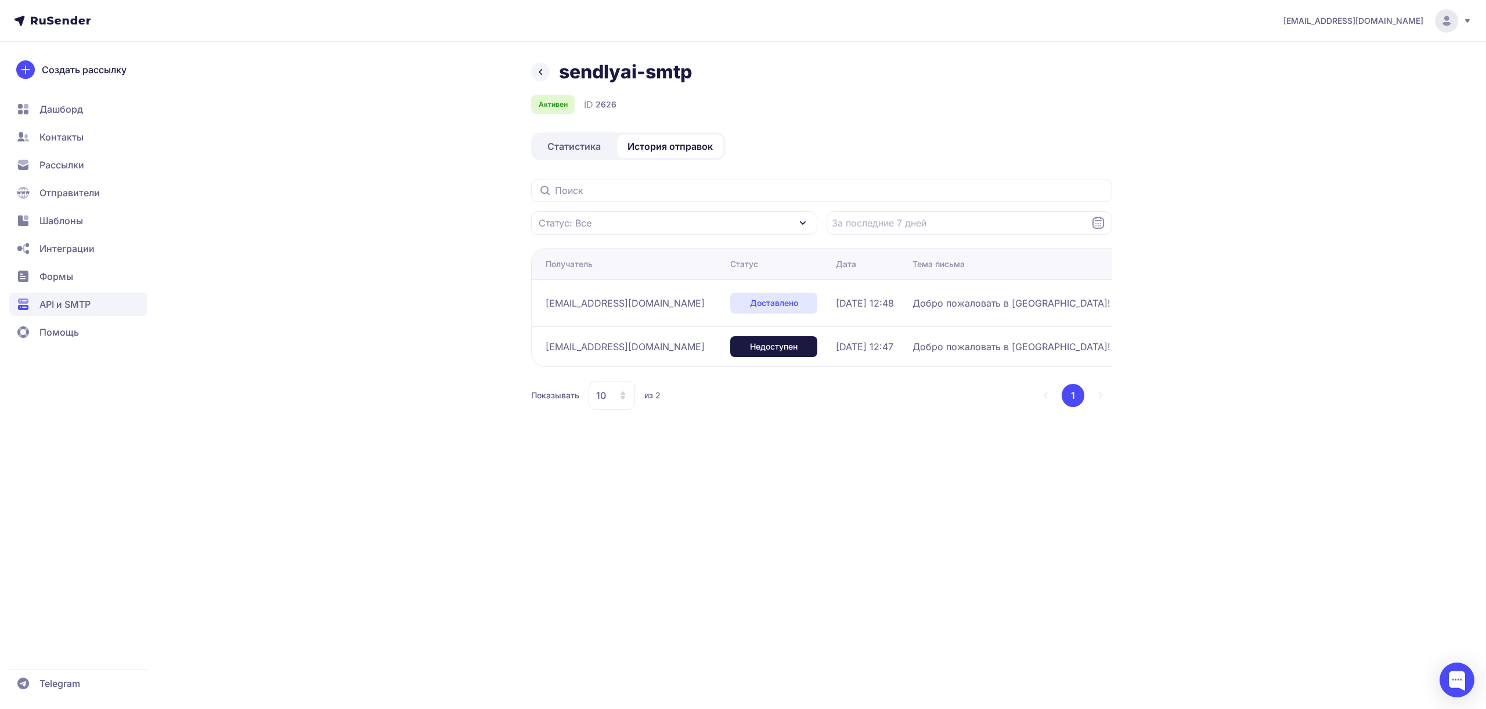
click at [877, 551] on div "nktpgrlv@gmail.com sendlyai-smtp Активен ID 2626 Статистика История отправок Ст…" at bounding box center [743, 354] width 1486 height 709
click at [1132, 140] on div "sendlyai-smtp Активен ID 2626 Статистика История отправок Статус: Все Получател…" at bounding box center [743, 248] width 836 height 377
